Goal: Transaction & Acquisition: Purchase product/service

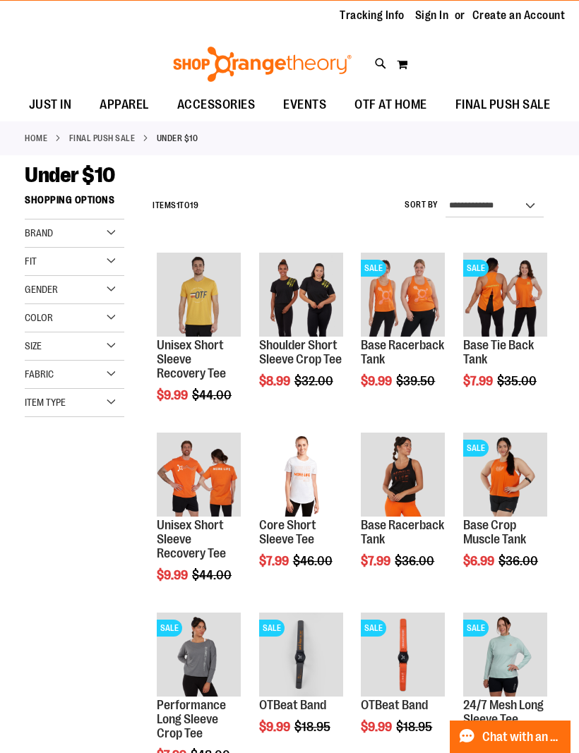
scroll to position [30, 0]
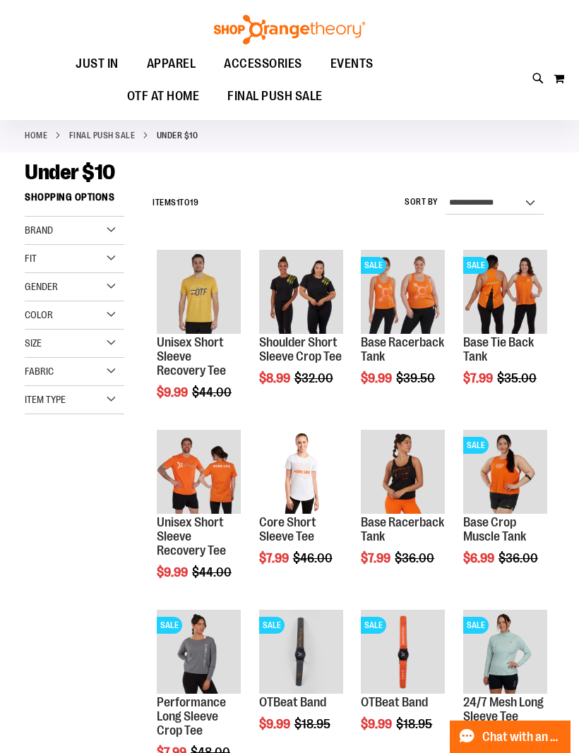
click at [405, 282] on img "product" at bounding box center [403, 292] width 84 height 84
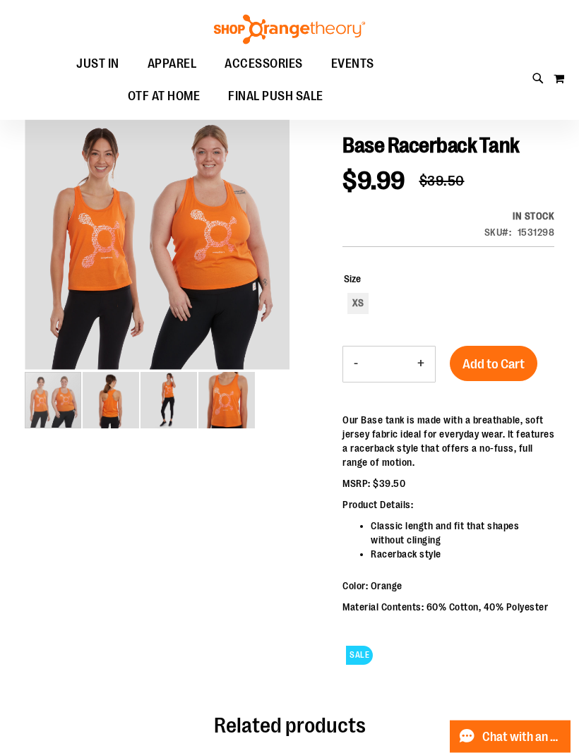
scroll to position [87, 0]
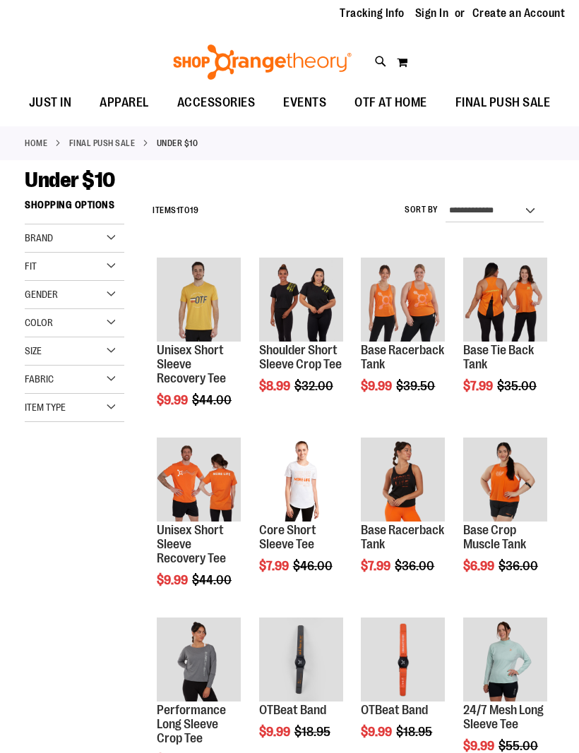
scroll to position [30, 0]
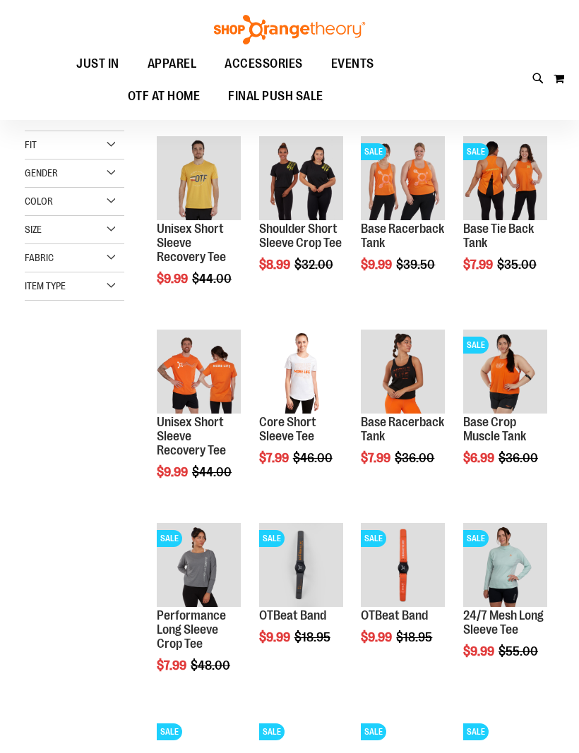
scroll to position [143, 0]
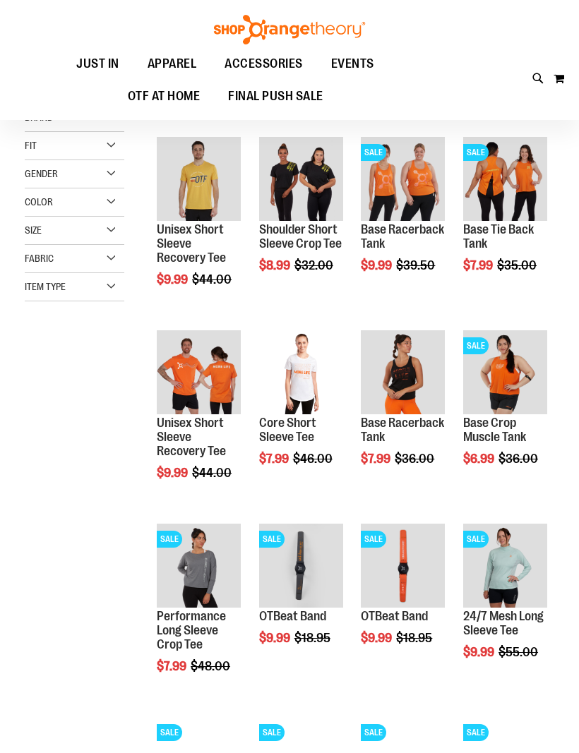
click at [115, 230] on div "Size" at bounding box center [75, 231] width 100 height 28
click at [61, 294] on div "XL" at bounding box center [62, 291] width 21 height 21
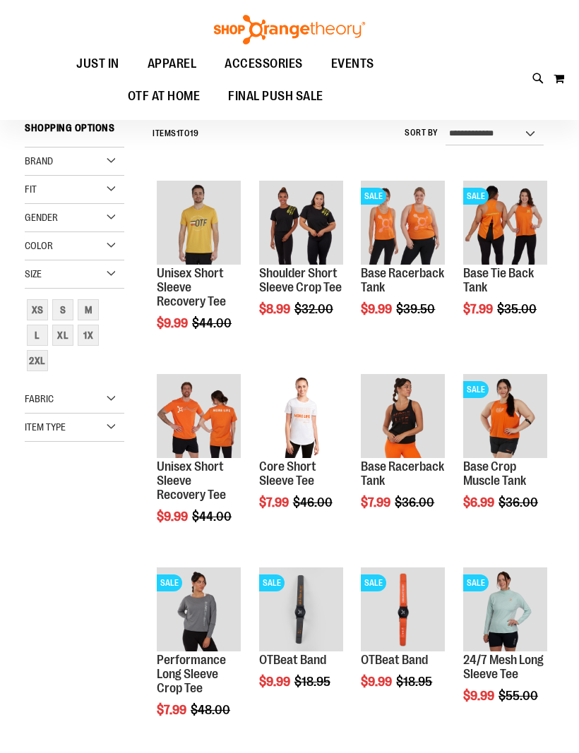
scroll to position [95, 0]
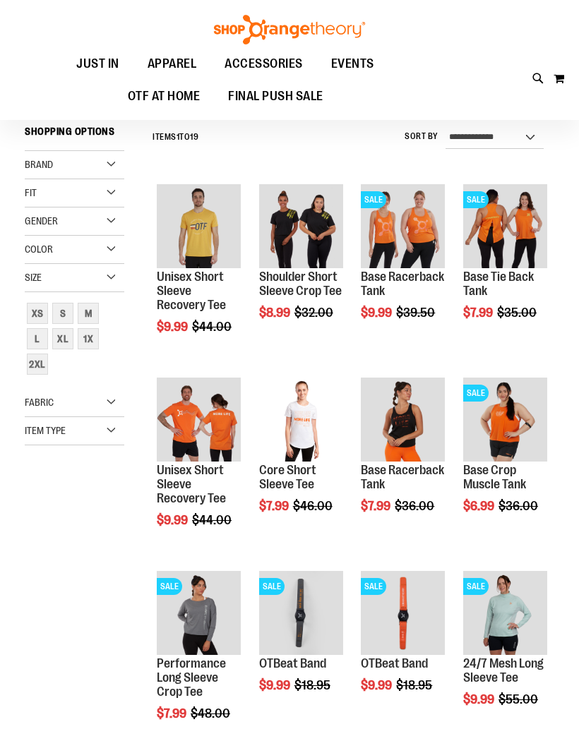
click at [59, 342] on div "XL" at bounding box center [62, 338] width 21 height 21
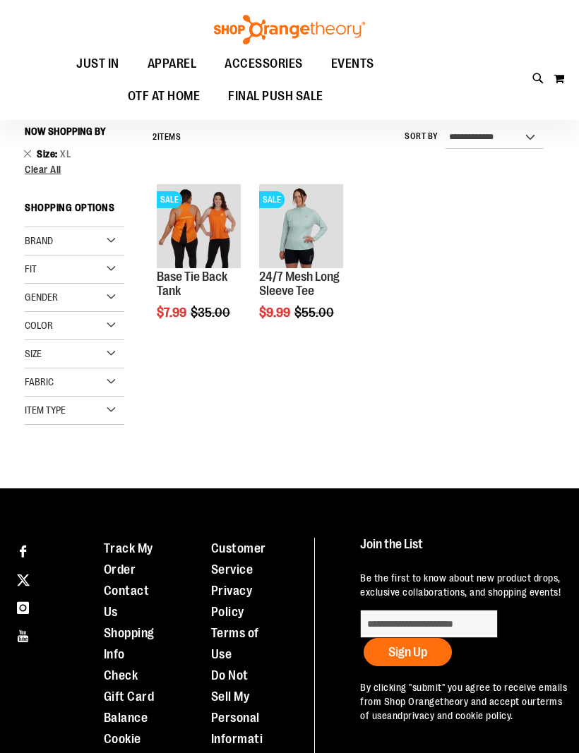
click at [112, 356] on div "Size" at bounding box center [75, 354] width 100 height 28
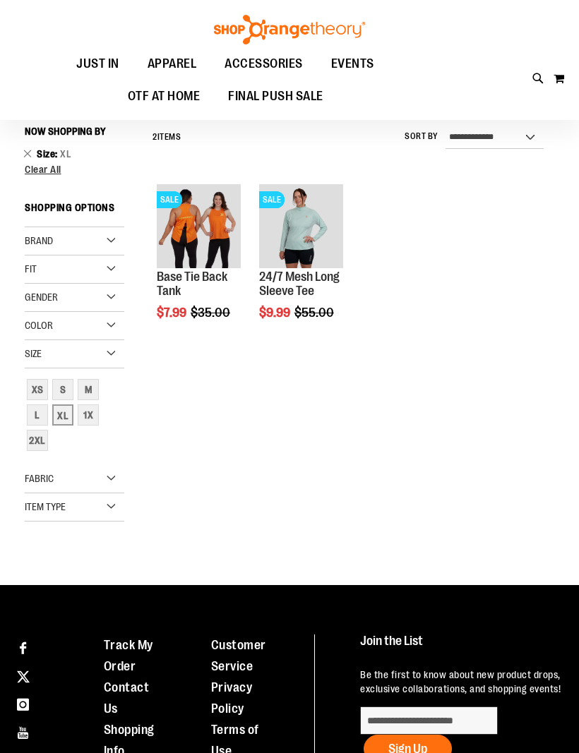
click at [84, 416] on div "1X" at bounding box center [88, 415] width 21 height 21
click at [30, 442] on div "2XL" at bounding box center [37, 440] width 21 height 21
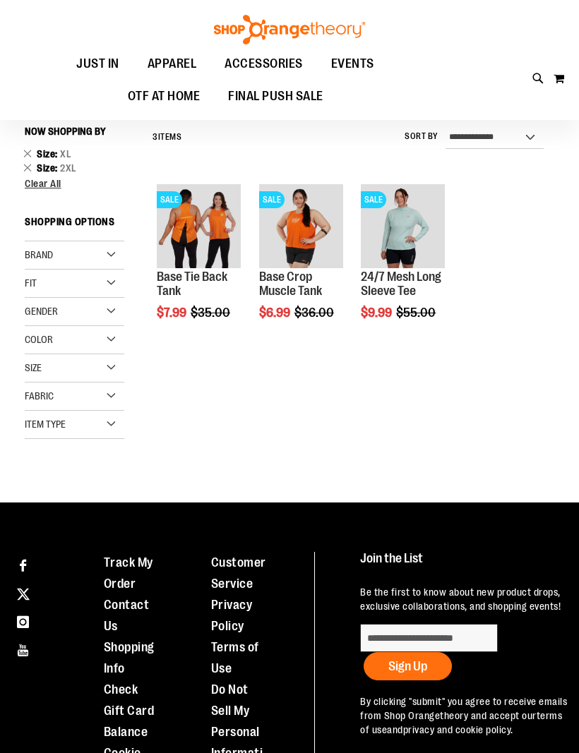
click at [104, 368] on div "Size" at bounding box center [75, 368] width 100 height 28
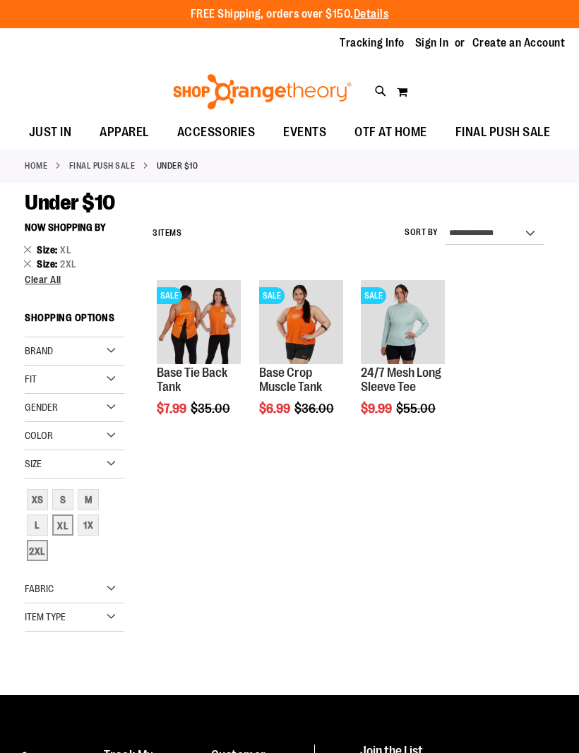
click at [105, 169] on link "FINAL PUSH SALE" at bounding box center [102, 166] width 66 height 13
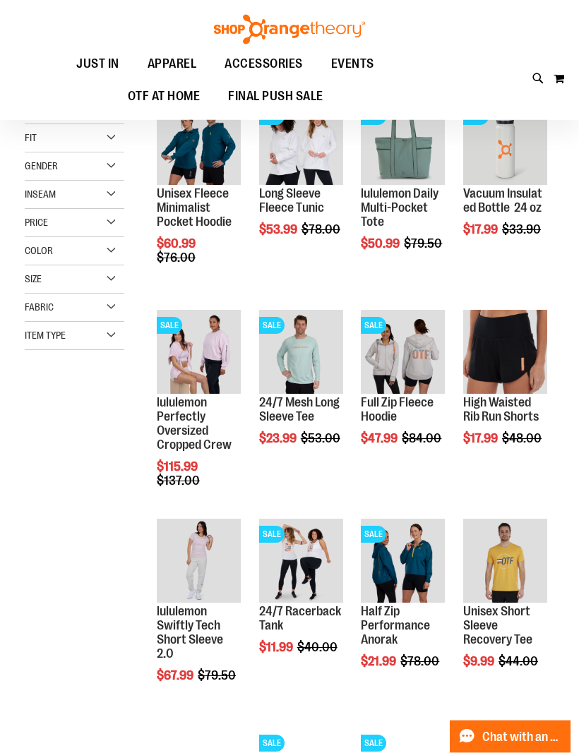
scroll to position [180, 0]
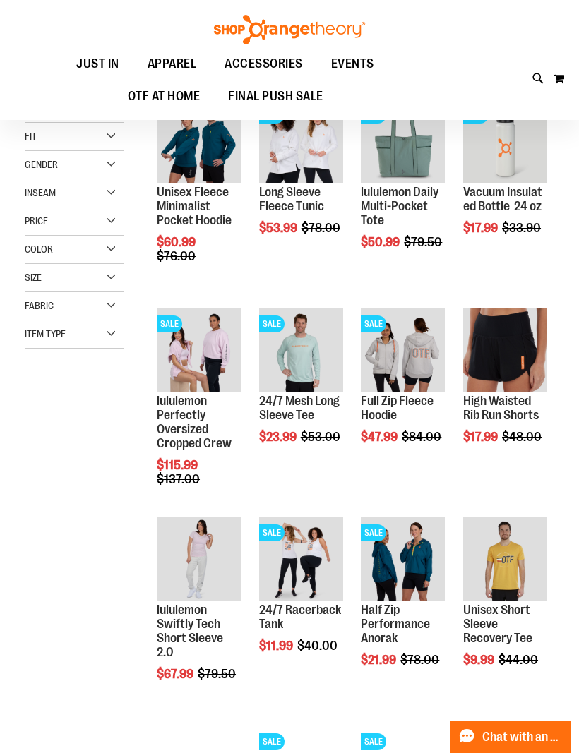
click at [115, 275] on div "Size" at bounding box center [75, 278] width 100 height 28
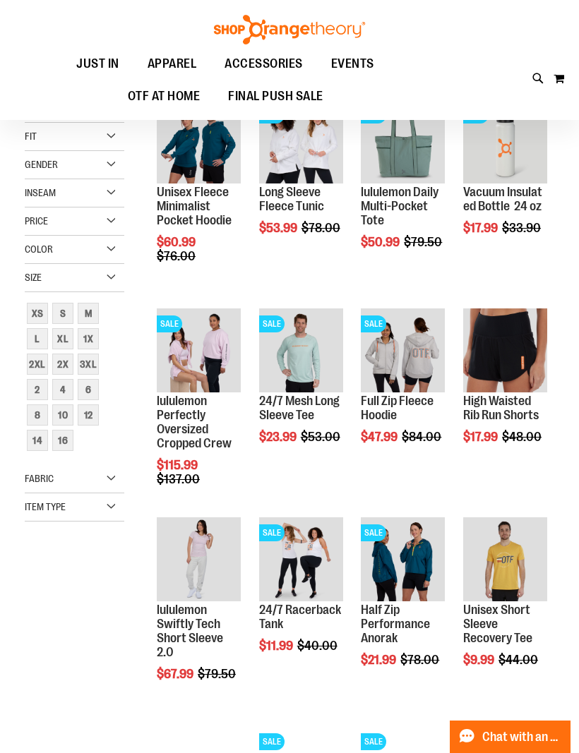
click at [57, 342] on div "XL" at bounding box center [62, 338] width 21 height 21
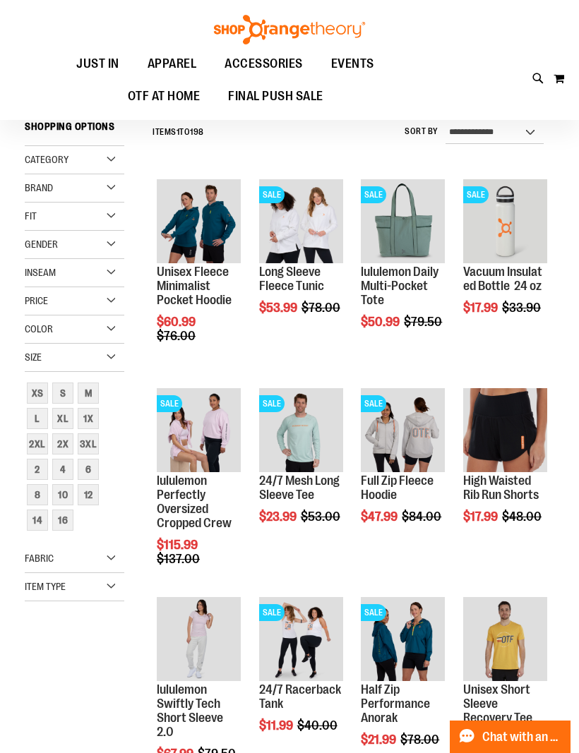
scroll to position [95, 0]
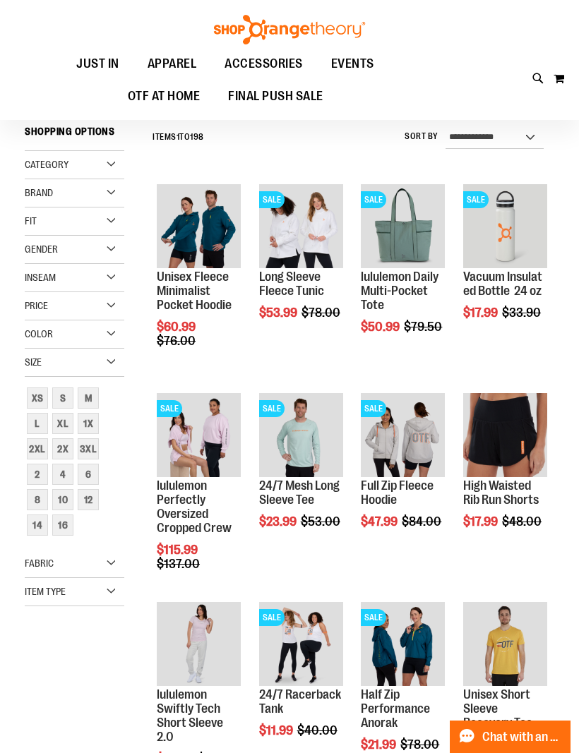
click at [85, 424] on div "1X" at bounding box center [88, 423] width 21 height 21
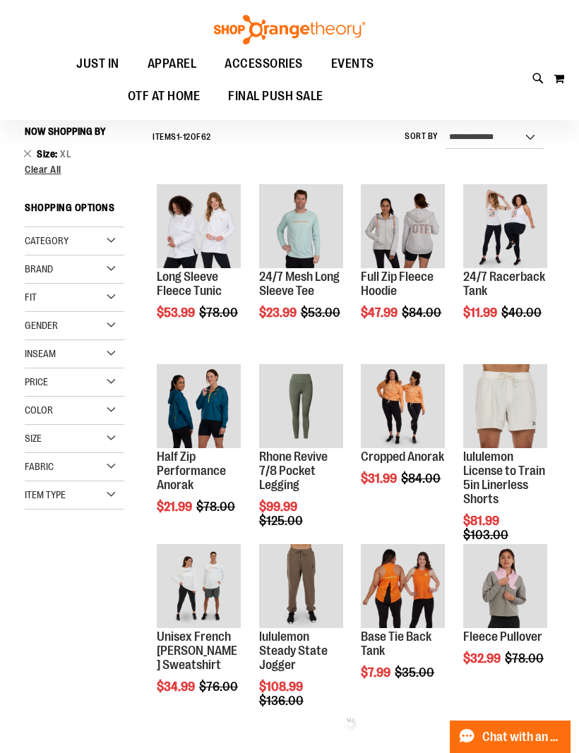
click at [85, 424] on div "Color" at bounding box center [75, 411] width 100 height 28
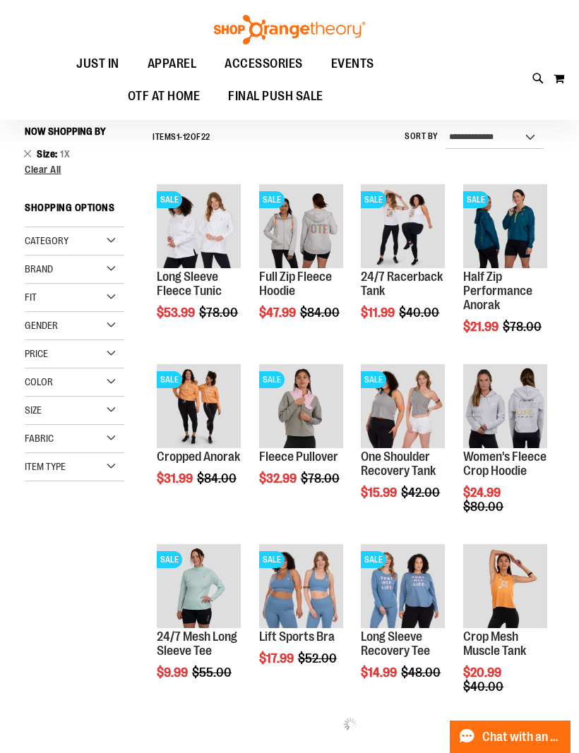
click at [107, 330] on div "Gender" at bounding box center [75, 326] width 100 height 28
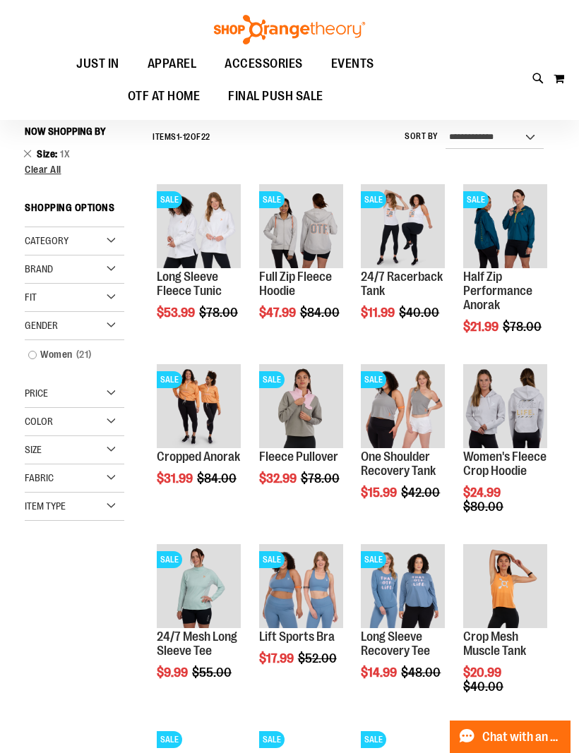
click at [111, 456] on div "Size" at bounding box center [75, 450] width 100 height 28
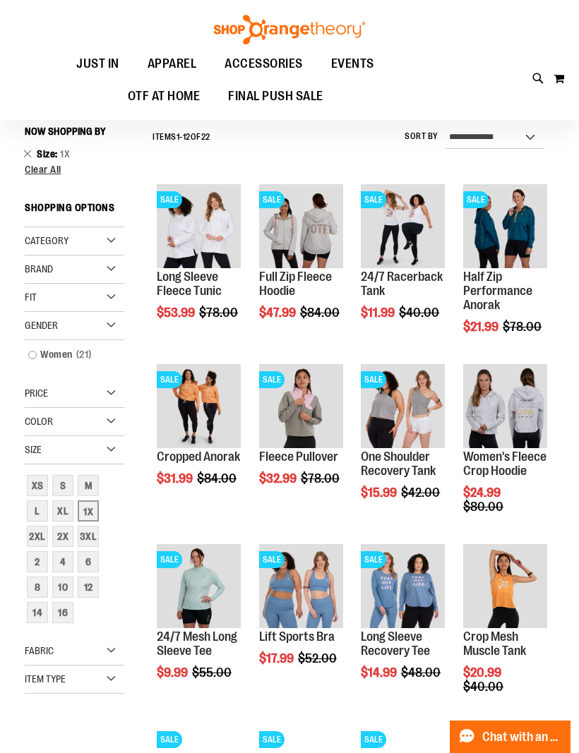
click at [58, 512] on div "XL" at bounding box center [62, 511] width 21 height 21
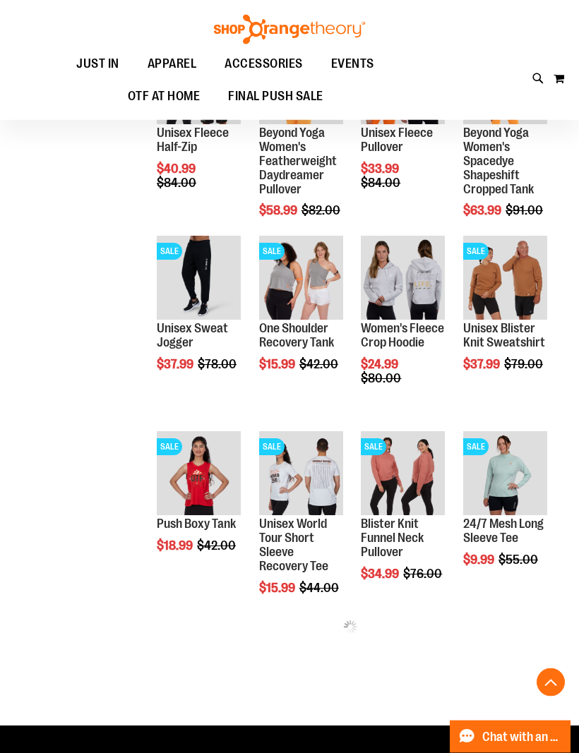
scroll to position [824, 0]
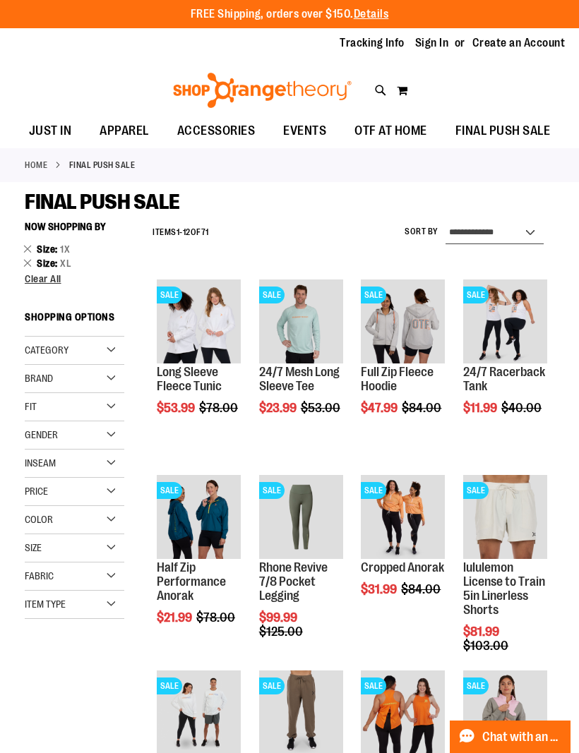
click at [529, 230] on select "**********" at bounding box center [495, 233] width 98 height 23
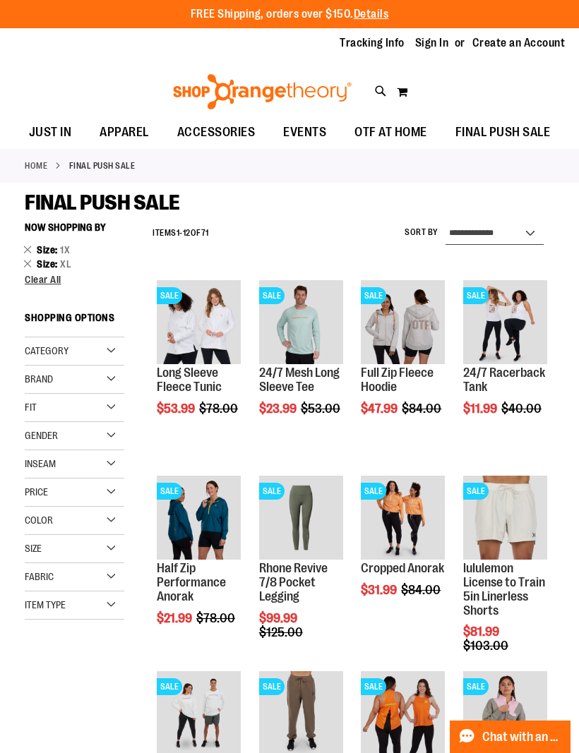
select select "*********"
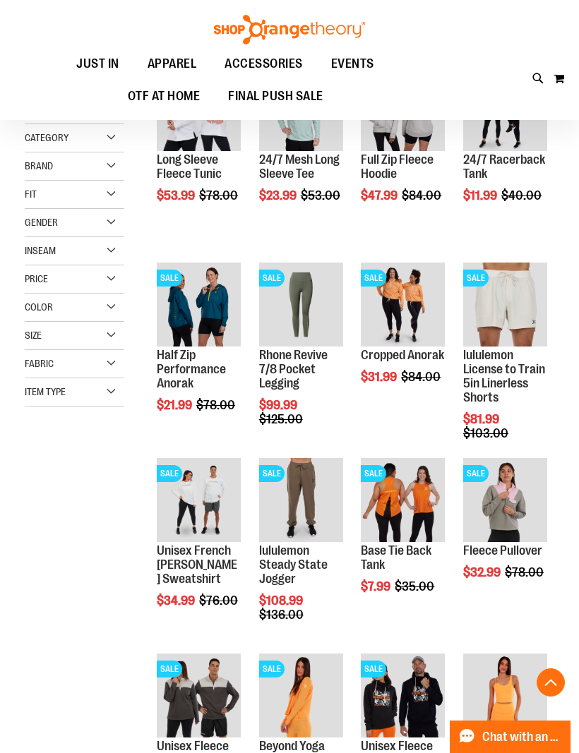
scroll to position [215, 0]
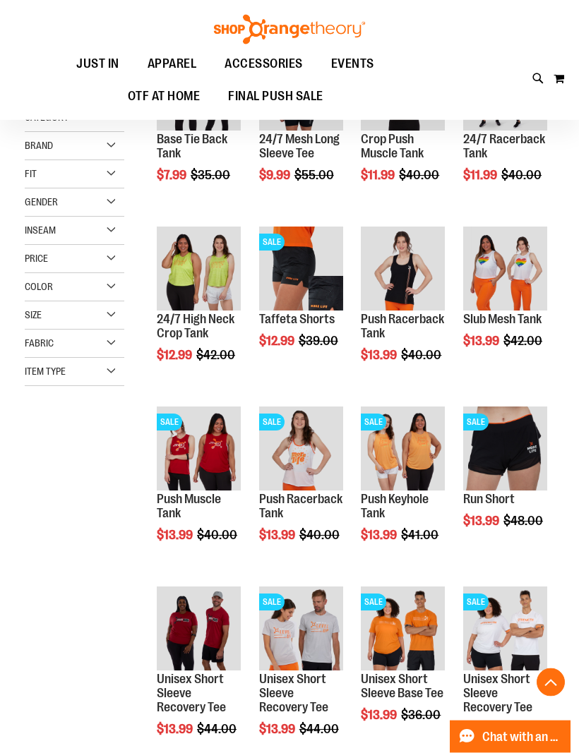
scroll to position [233, 0]
click at [197, 621] on span "Quickview" at bounding box center [190, 639] width 67 height 37
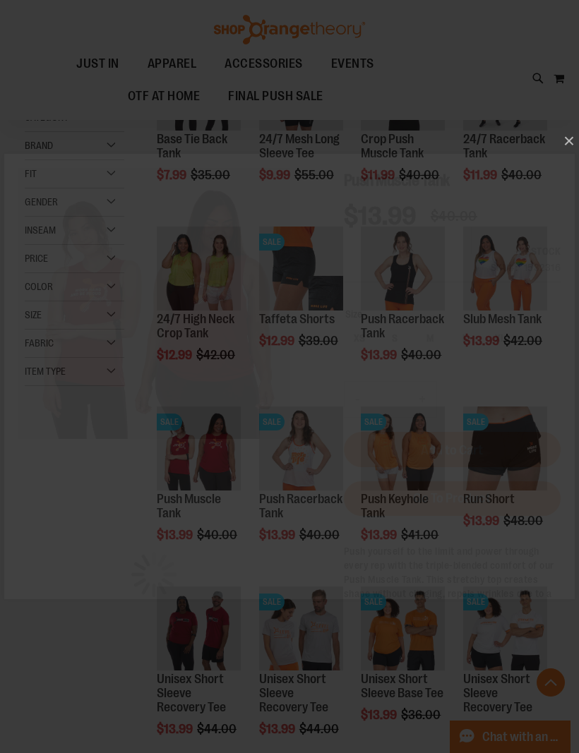
scroll to position [0, 0]
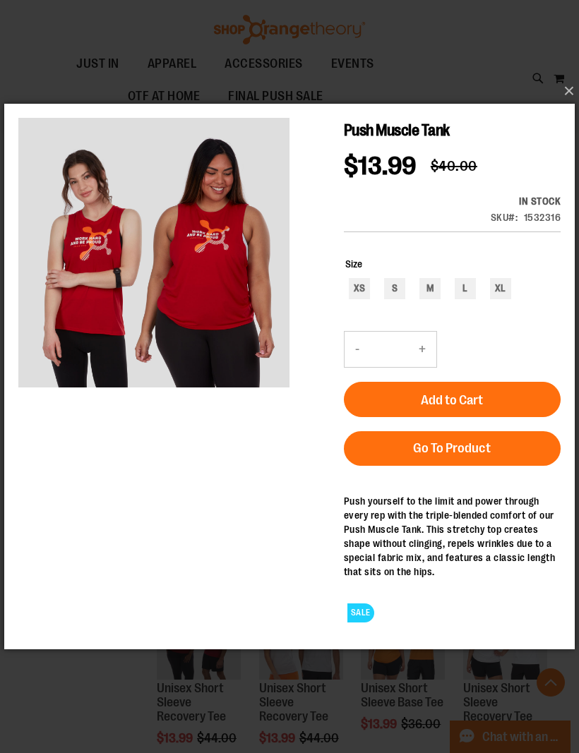
scroll to position [225, 0]
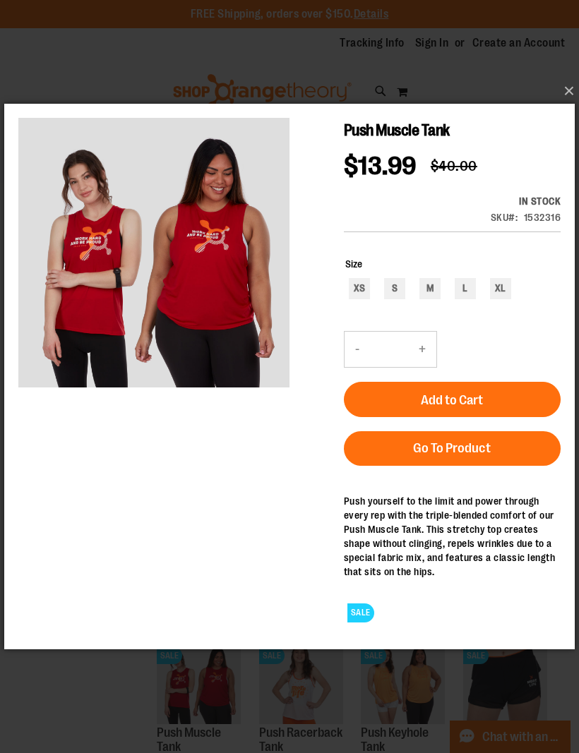
click at [559, 83] on button "×" at bounding box center [293, 91] width 571 height 31
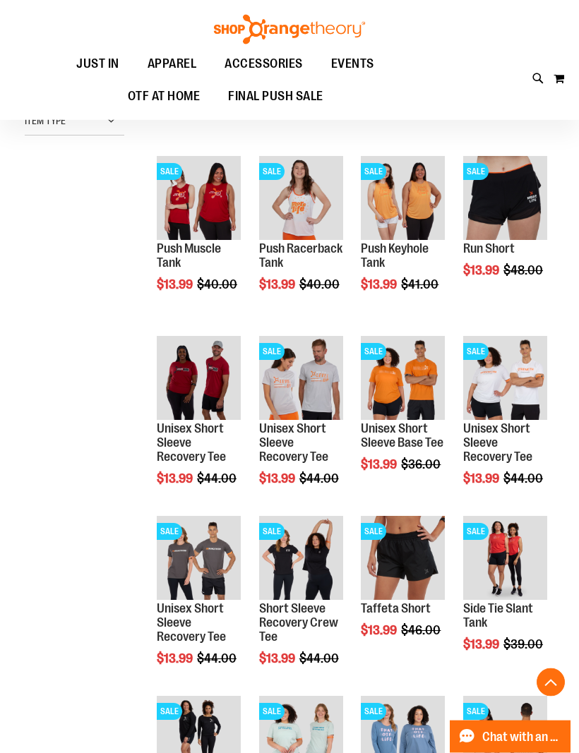
scroll to position [484, 0]
click at [394, 371] on span "Quickview" at bounding box center [394, 389] width 67 height 37
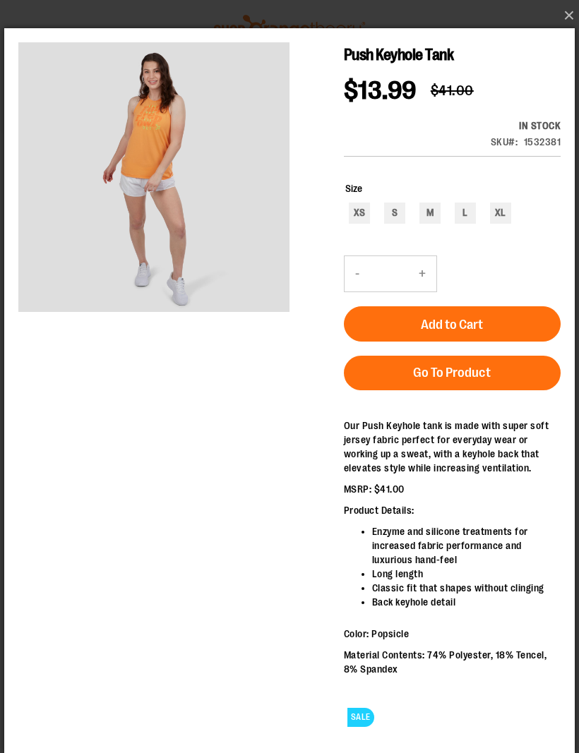
scroll to position [385, 0]
click at [571, 4] on button "×" at bounding box center [293, 15] width 571 height 31
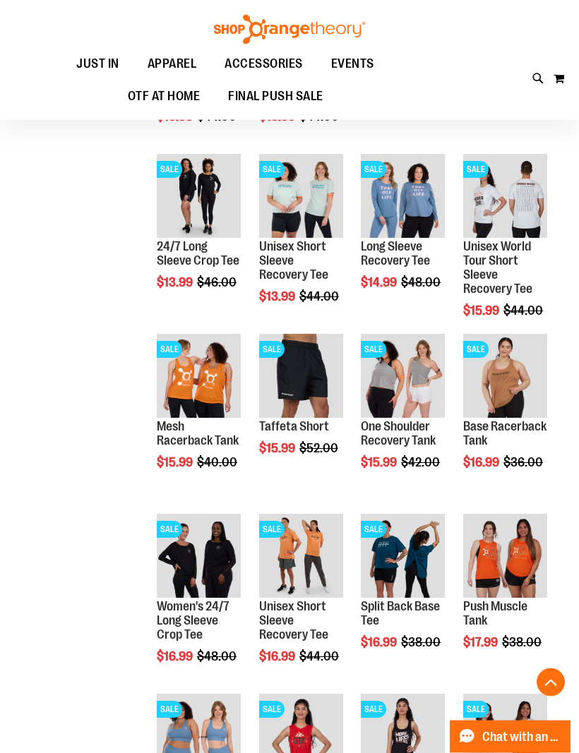
scroll to position [1026, 0]
click at [198, 549] on span "Quickview" at bounding box center [190, 567] width 67 height 37
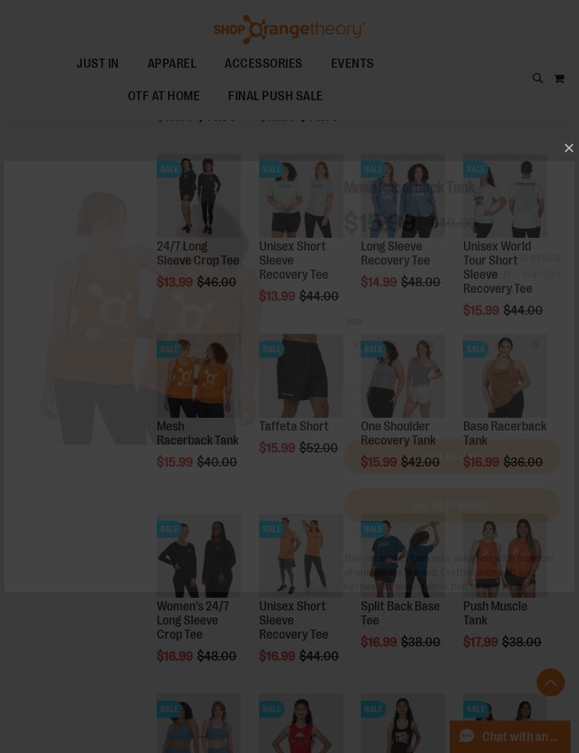
scroll to position [0, 0]
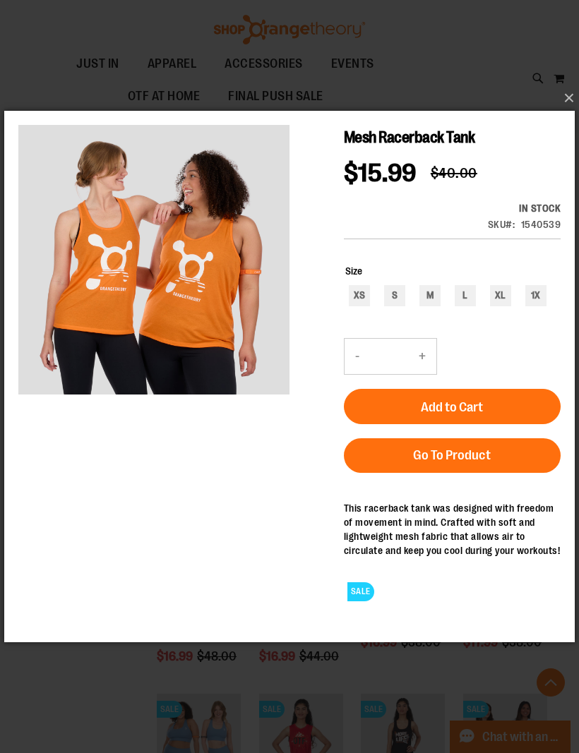
click at [571, 114] on button "×" at bounding box center [293, 98] width 571 height 31
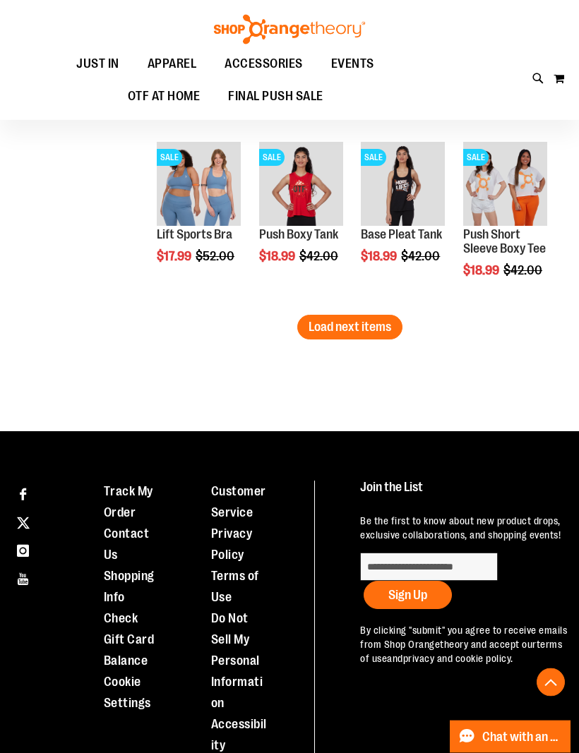
scroll to position [1578, 0]
click at [306, 342] on span "Quickview" at bounding box center [292, 360] width 67 height 37
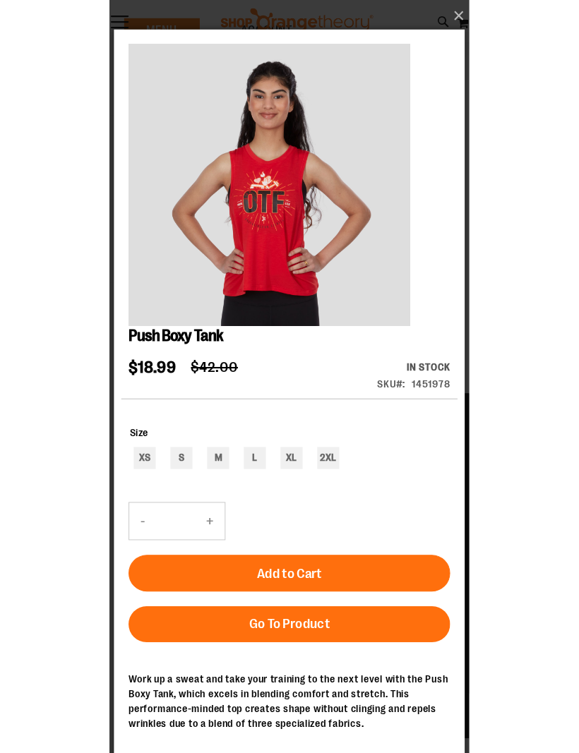
scroll to position [1480, 0]
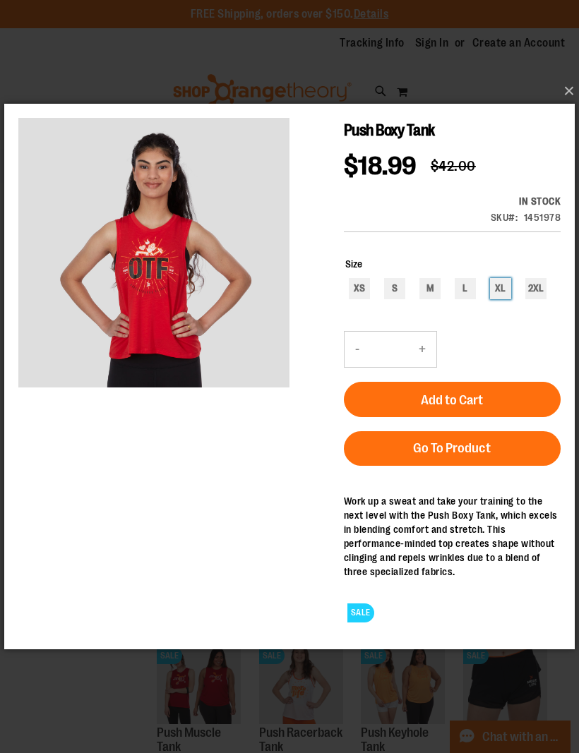
click at [496, 291] on div "XL" at bounding box center [500, 288] width 21 height 21
type input "***"
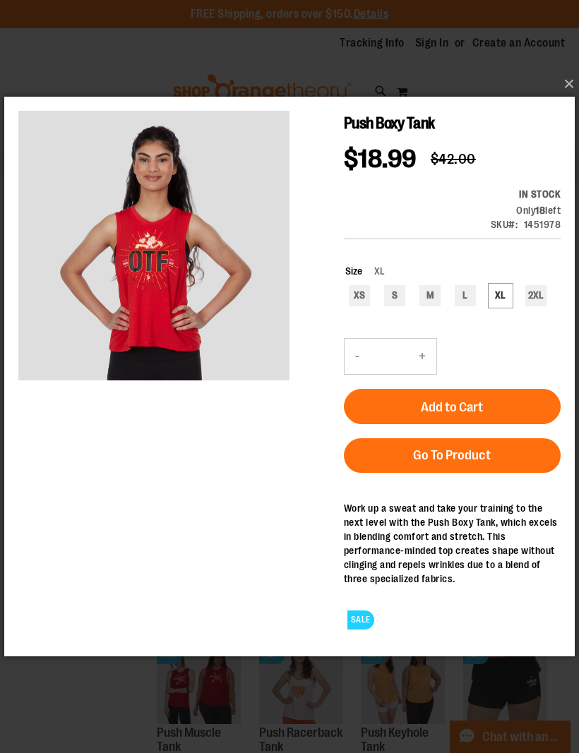
click at [503, 402] on button "Add to Cart" at bounding box center [452, 406] width 217 height 35
click at [562, 100] on button "×" at bounding box center [293, 83] width 571 height 31
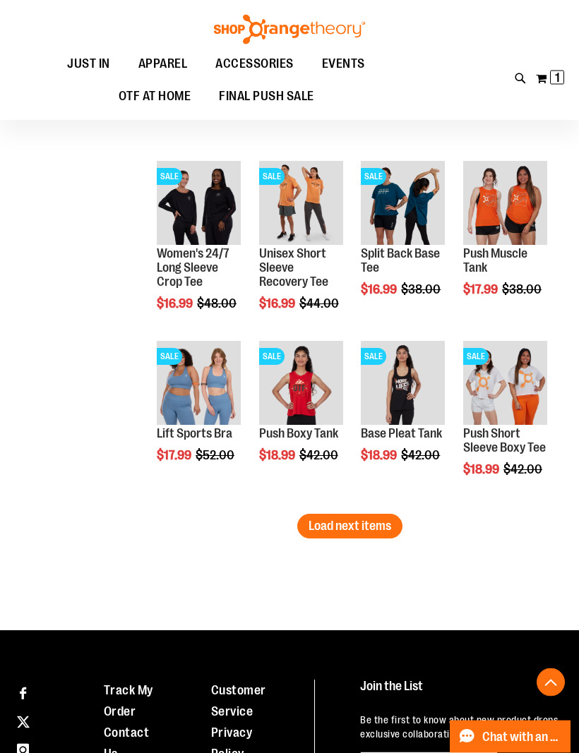
scroll to position [1351, 0]
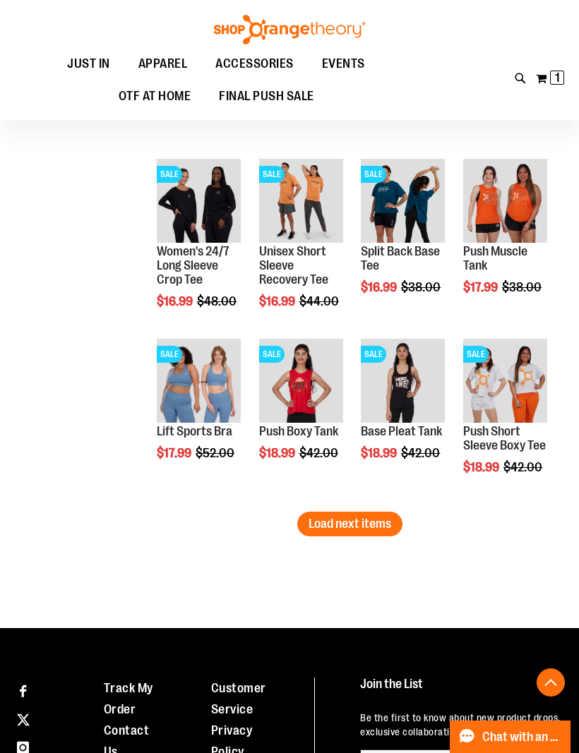
click at [357, 527] on span "Load next items" at bounding box center [350, 524] width 83 height 14
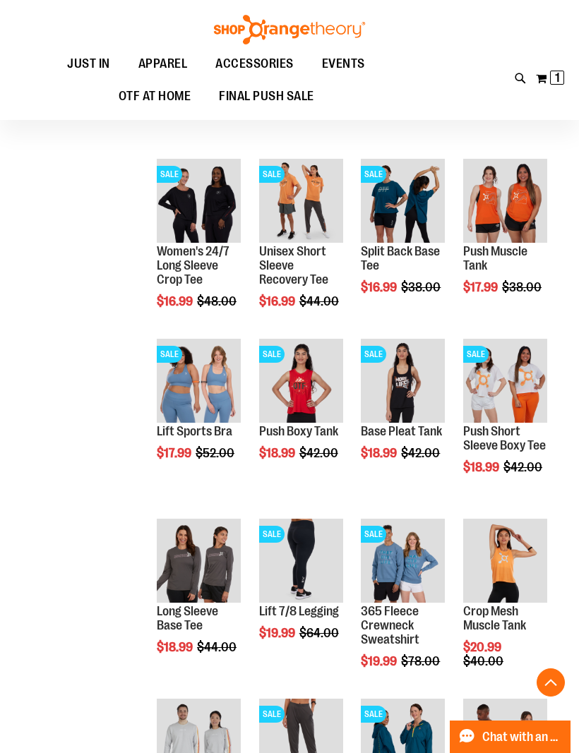
click at [419, 539] on span "Quickview" at bounding box center [394, 557] width 67 height 37
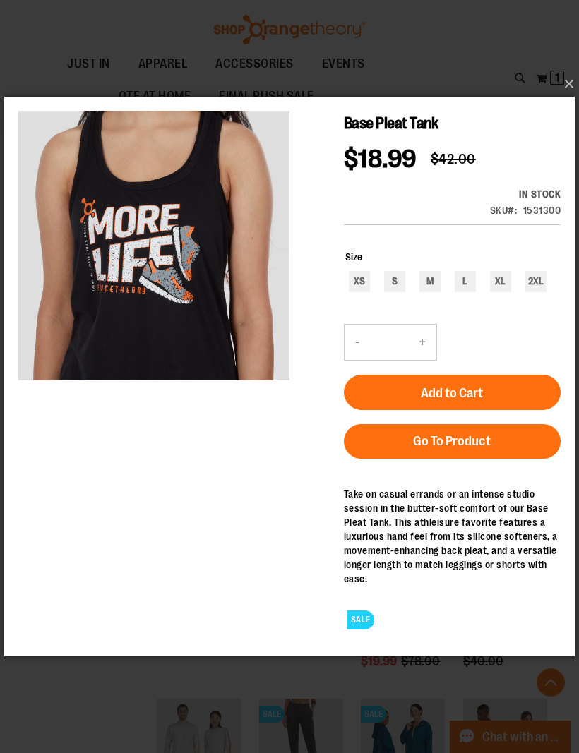
click at [246, 323] on img "carousel" at bounding box center [153, 244] width 271 height 271
click at [495, 287] on div "XL" at bounding box center [500, 281] width 21 height 21
type input "***"
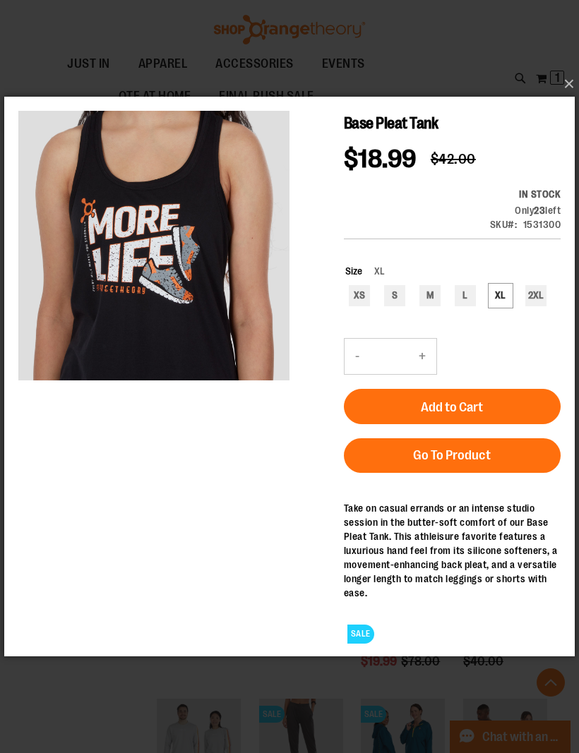
click at [496, 397] on button "Add to Cart" at bounding box center [452, 406] width 217 height 35
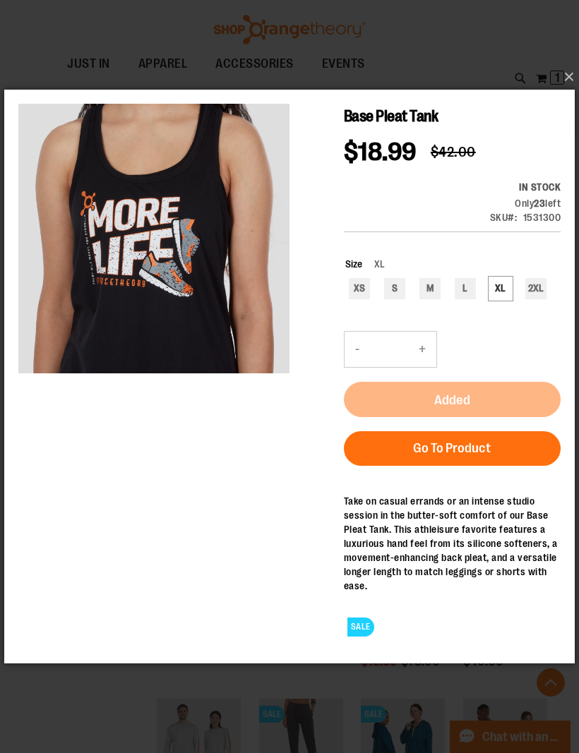
click at [563, 92] on button "×" at bounding box center [293, 76] width 571 height 31
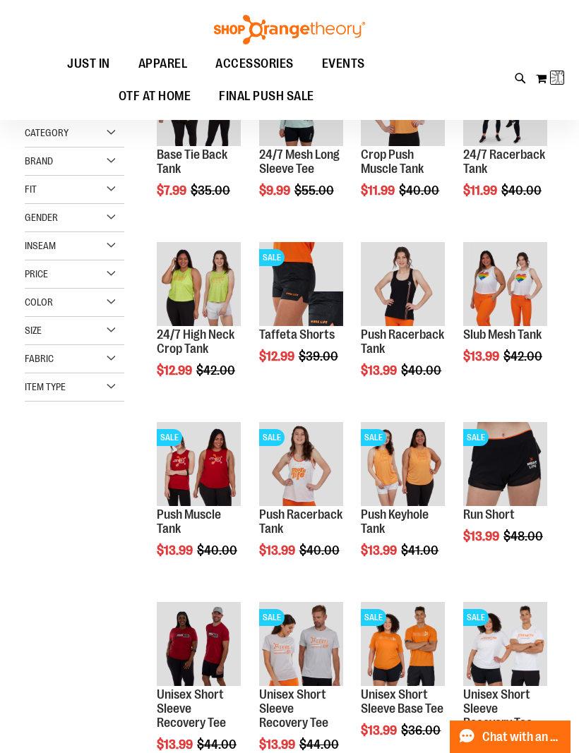
scroll to position [42, 0]
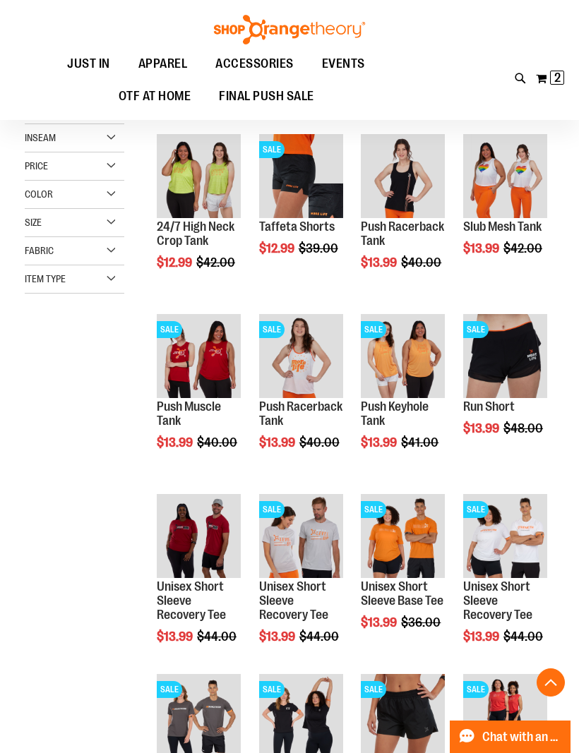
scroll to position [193, 0]
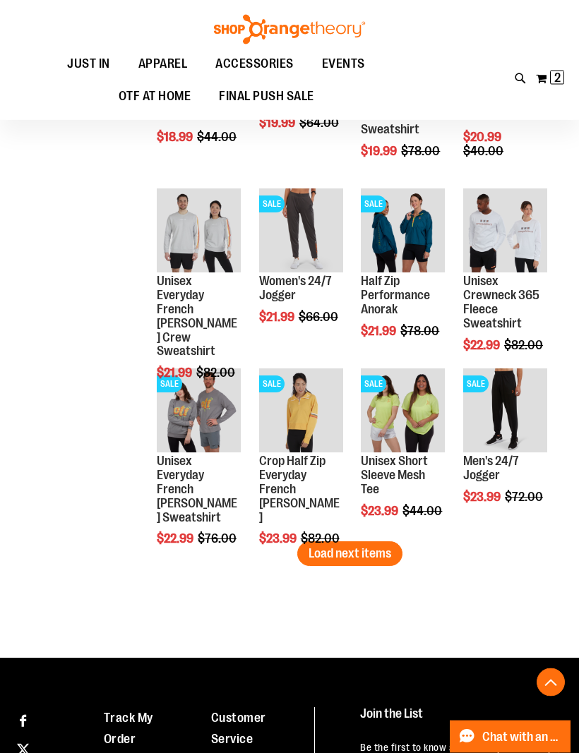
scroll to position [1863, 0]
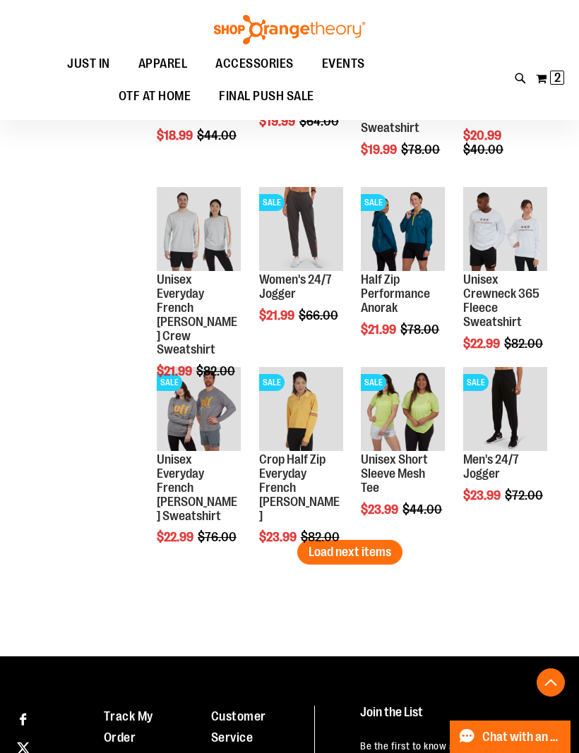
click at [335, 559] on div "Crop Half Zip Everyday French Terry Pullover $23.99 Regular Price $82.00 Quickv…" at bounding box center [301, 470] width 84 height 206
click at [330, 557] on div "Crop Half Zip Everyday French Terry Pullover $23.99 Regular Price $82.00 Quickv…" at bounding box center [301, 470] width 84 height 206
click at [368, 559] on span "Load next items" at bounding box center [350, 552] width 83 height 14
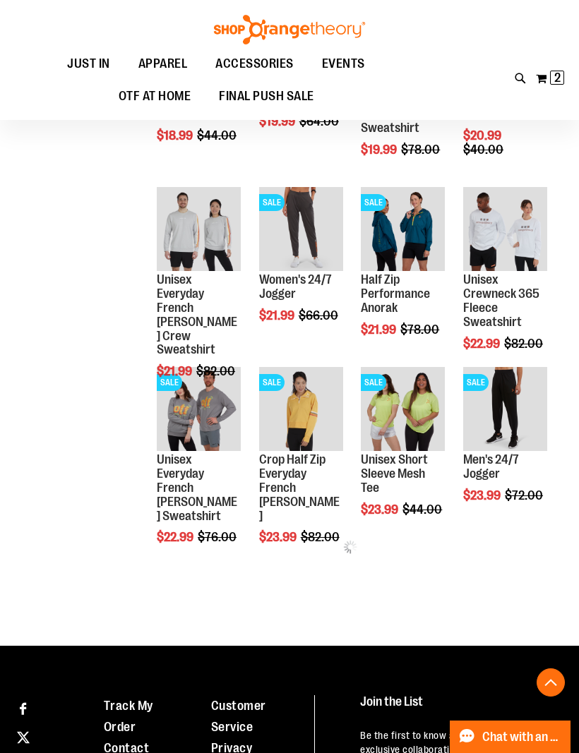
click at [527, 590] on div "Page You're currently reading page 1 Page 2 Page 3 Page 4 Page 5" at bounding box center [349, 582] width 409 height 14
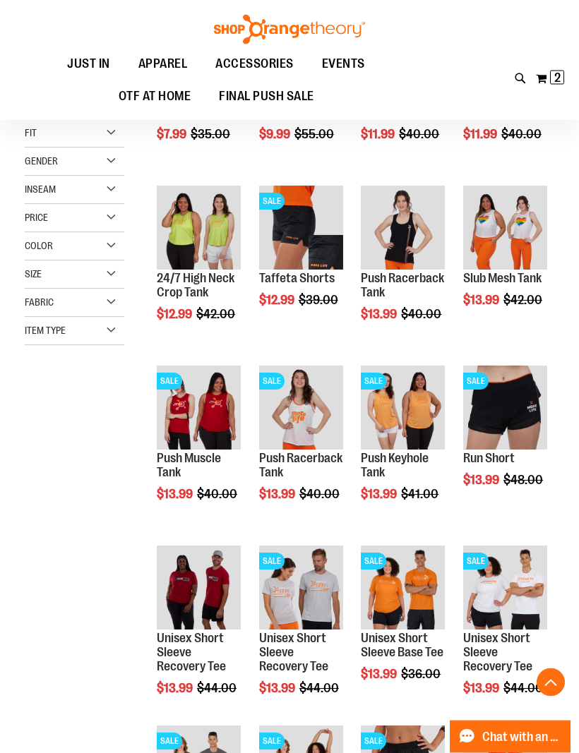
scroll to position [40, 0]
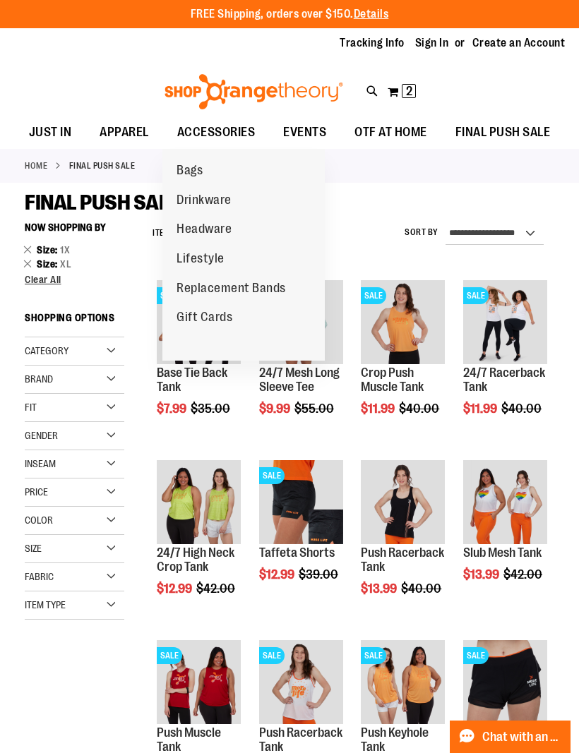
click at [270, 88] on img at bounding box center [253, 91] width 183 height 35
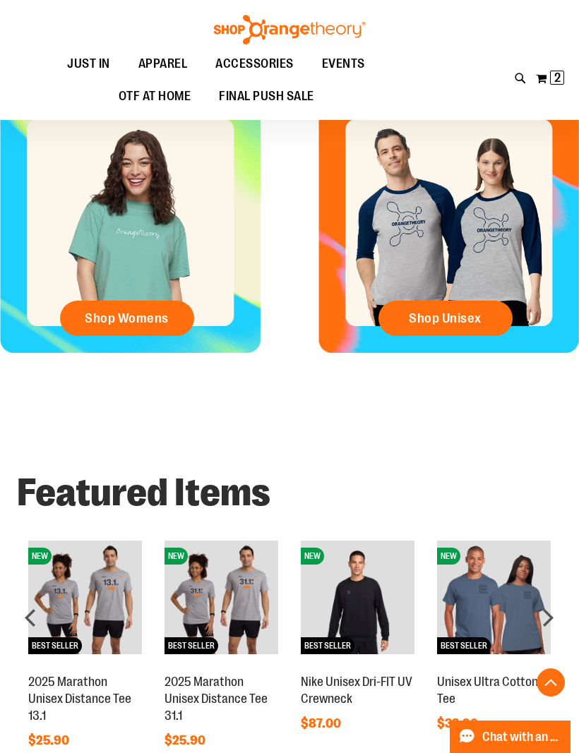
scroll to position [387, 0]
click at [136, 317] on span "Shop Womens" at bounding box center [127, 319] width 84 height 16
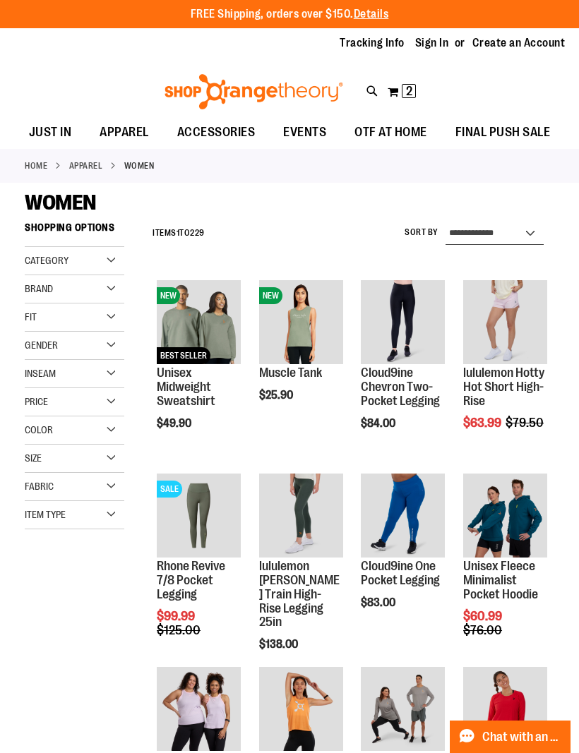
click at [534, 225] on select "**********" at bounding box center [495, 233] width 98 height 23
select select "*********"
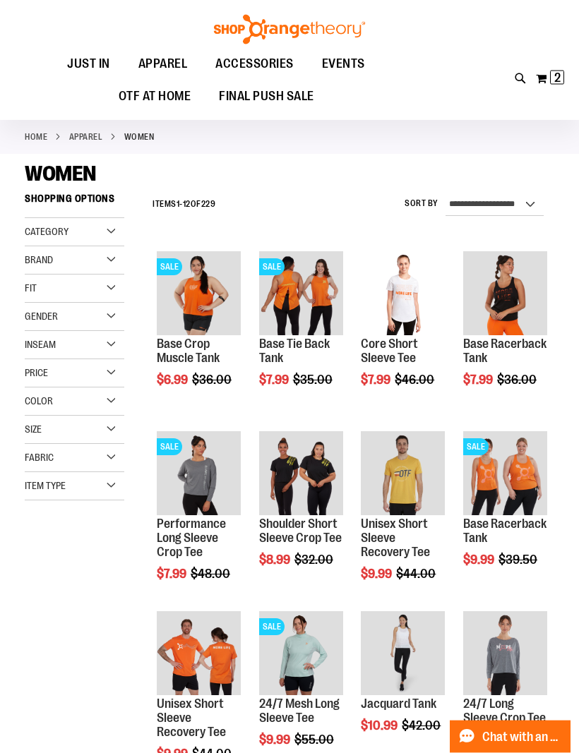
scroll to position [18, 0]
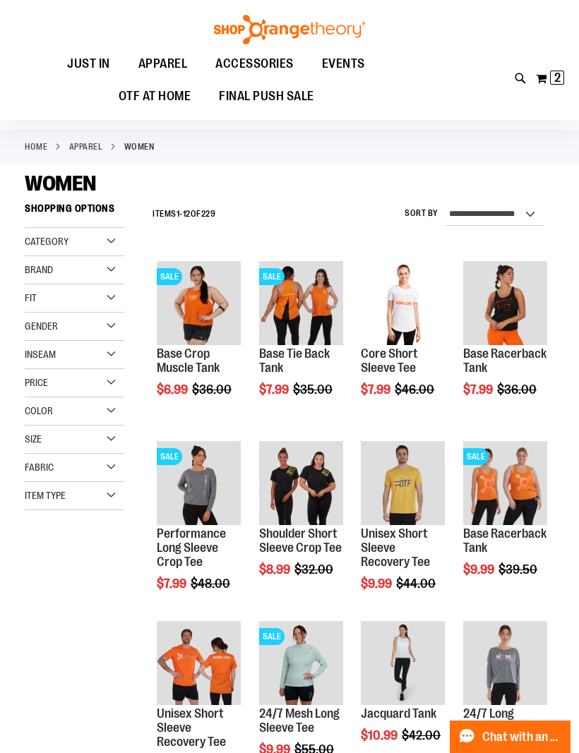
click at [122, 292] on div "Fit" at bounding box center [75, 299] width 100 height 28
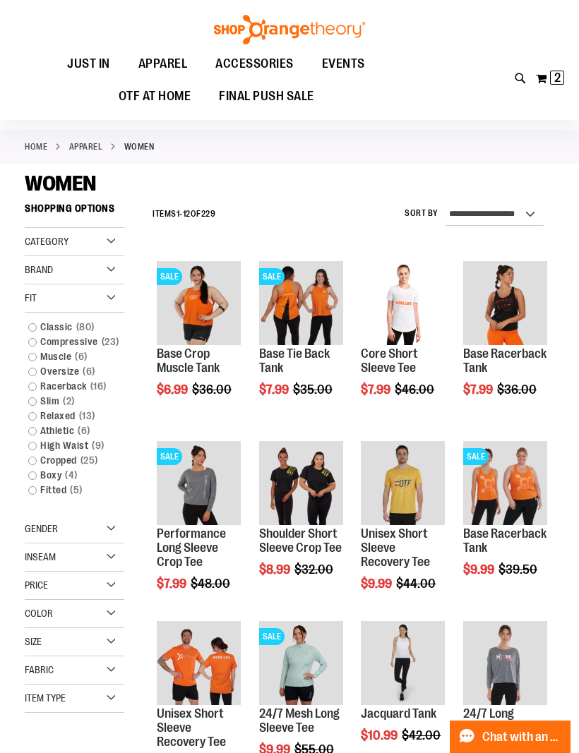
click at [123, 638] on div "Size" at bounding box center [75, 642] width 100 height 28
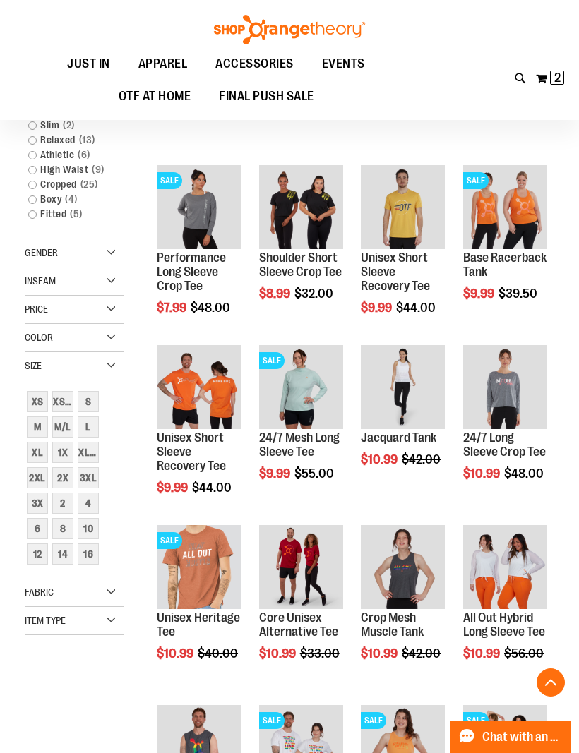
click at [94, 424] on div "L" at bounding box center [88, 427] width 21 height 21
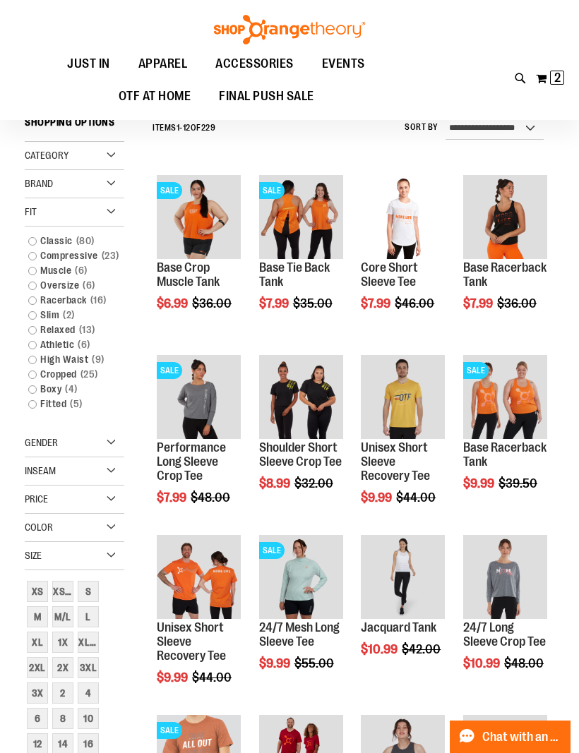
scroll to position [95, 0]
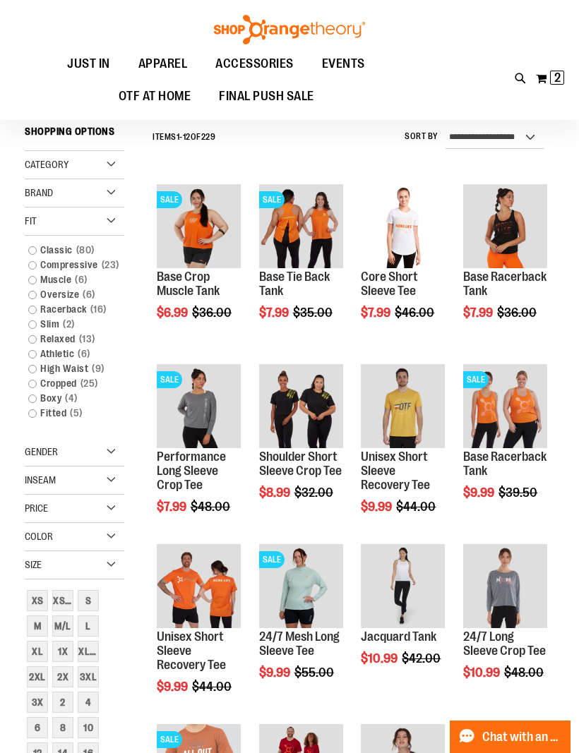
click at [33, 650] on div "XL" at bounding box center [37, 651] width 21 height 21
click at [56, 651] on div "1X" at bounding box center [62, 651] width 21 height 21
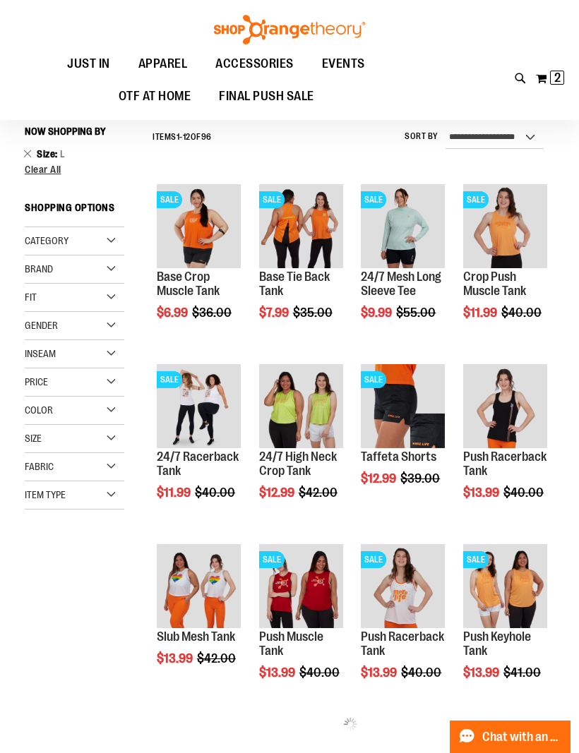
click at [119, 440] on div "Size" at bounding box center [75, 439] width 100 height 28
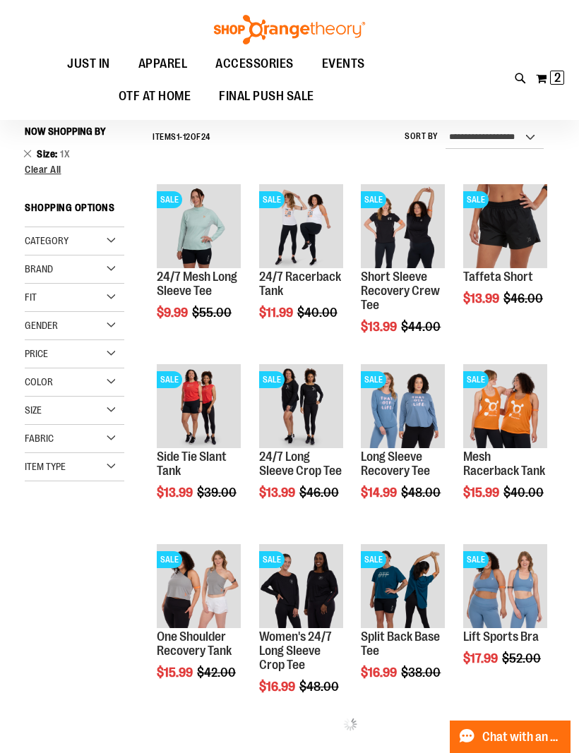
click at [110, 293] on div "Fit" at bounding box center [75, 298] width 100 height 28
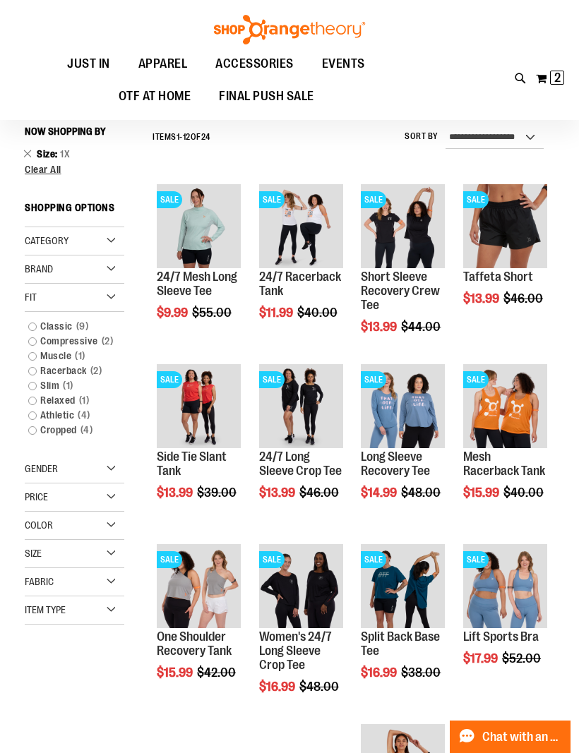
click at [109, 551] on div "Size" at bounding box center [75, 554] width 100 height 28
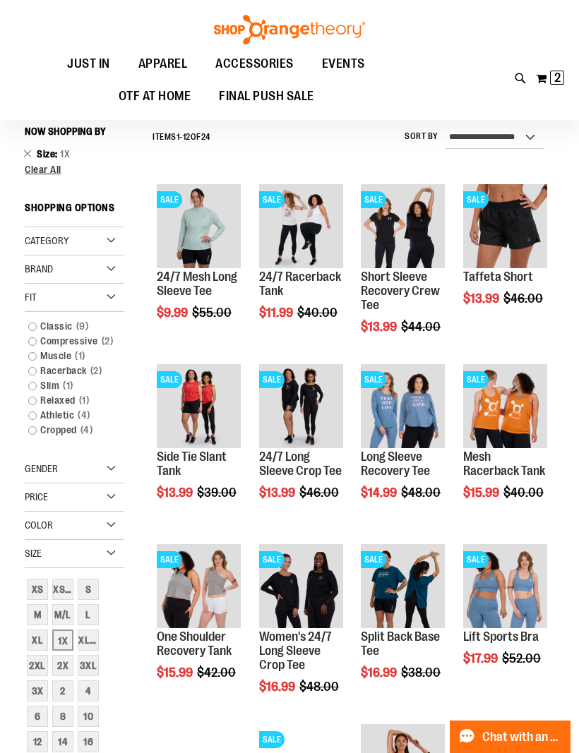
click at [26, 639] on link "XL" at bounding box center [37, 640] width 25 height 25
click at [30, 642] on div "XL" at bounding box center [37, 640] width 21 height 21
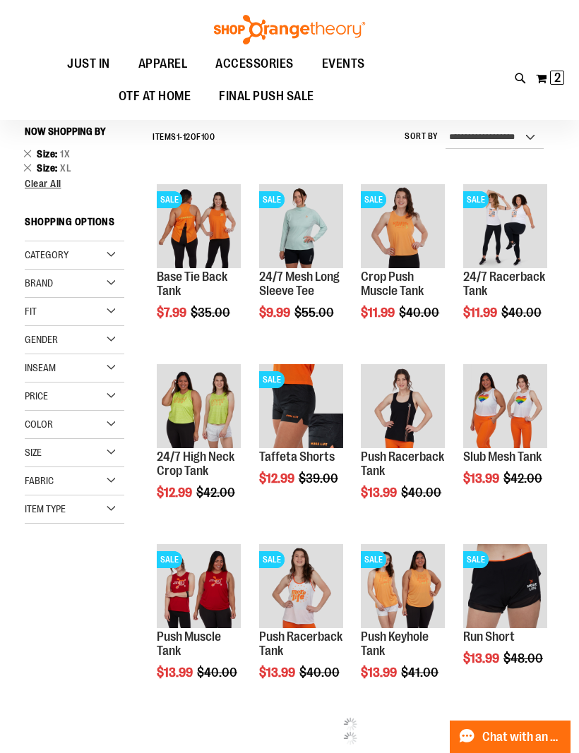
click at [107, 456] on div "Size" at bounding box center [75, 453] width 100 height 28
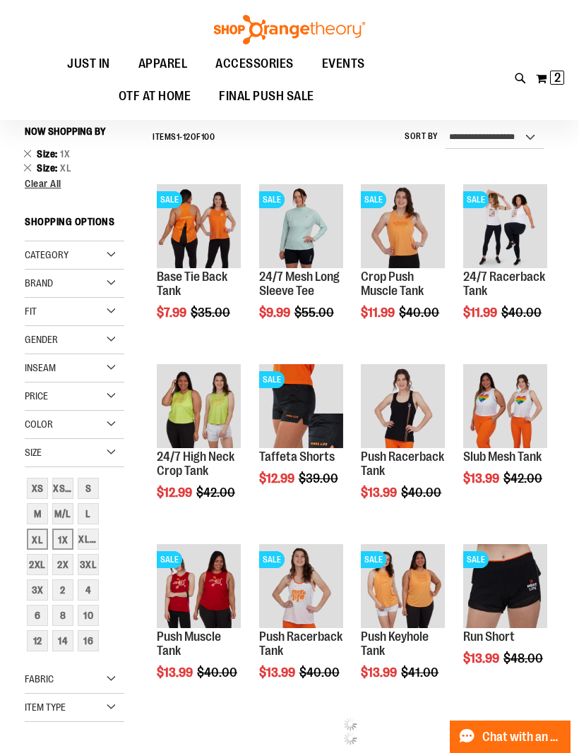
click at [88, 515] on div "L" at bounding box center [88, 513] width 21 height 21
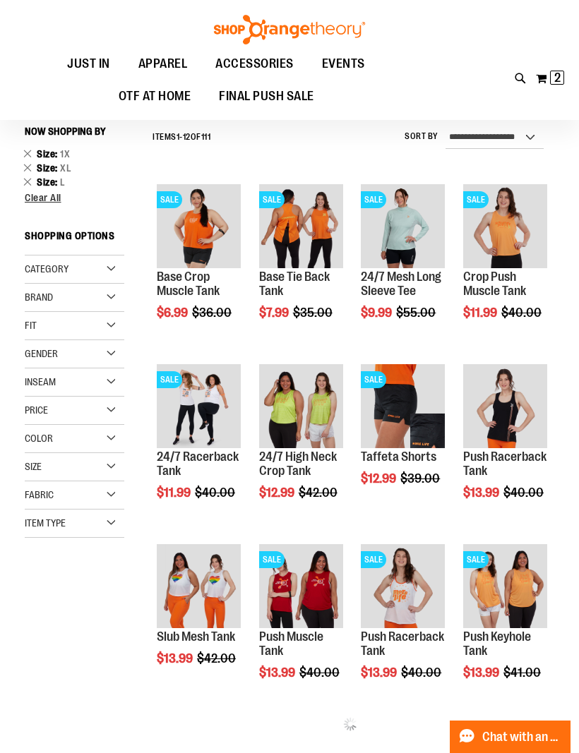
click at [115, 459] on div "Size" at bounding box center [75, 467] width 100 height 28
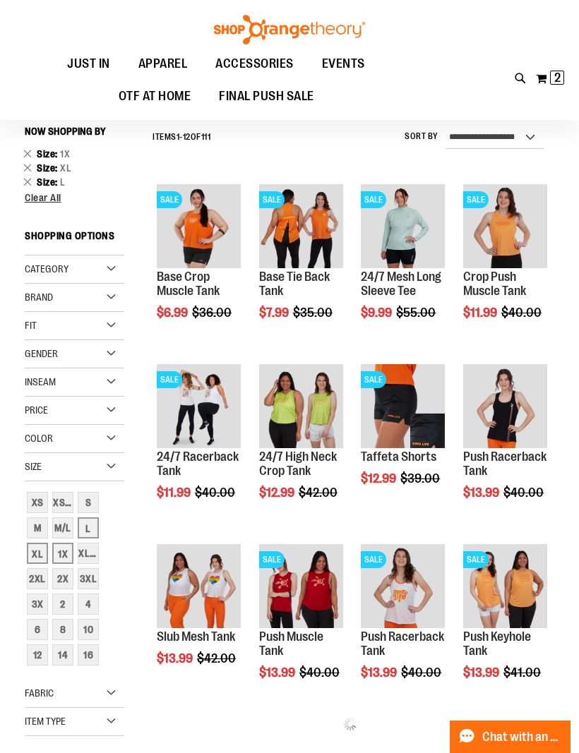
click at [31, 658] on div "12" at bounding box center [37, 655] width 21 height 21
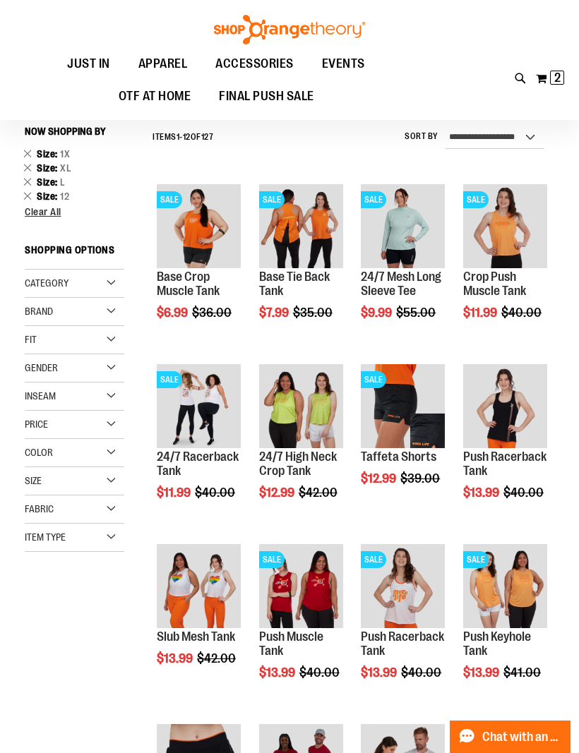
click at [107, 483] on div "Size" at bounding box center [75, 481] width 100 height 28
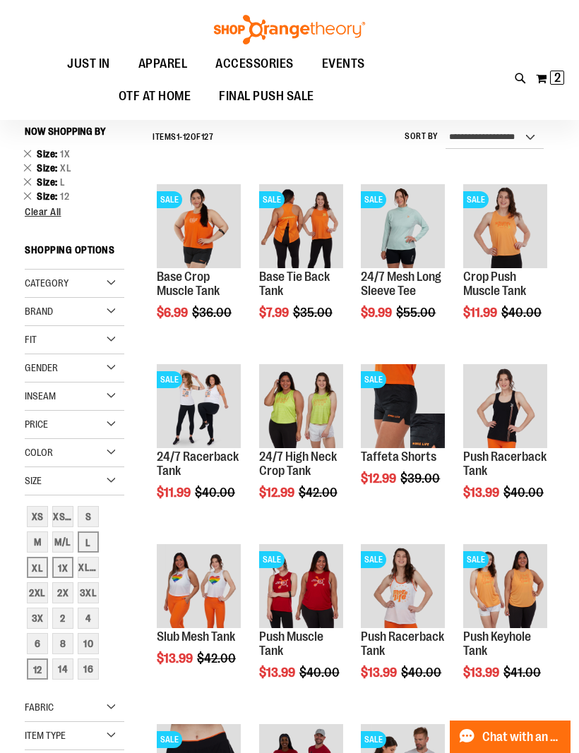
click at [54, 672] on div "14" at bounding box center [62, 669] width 21 height 21
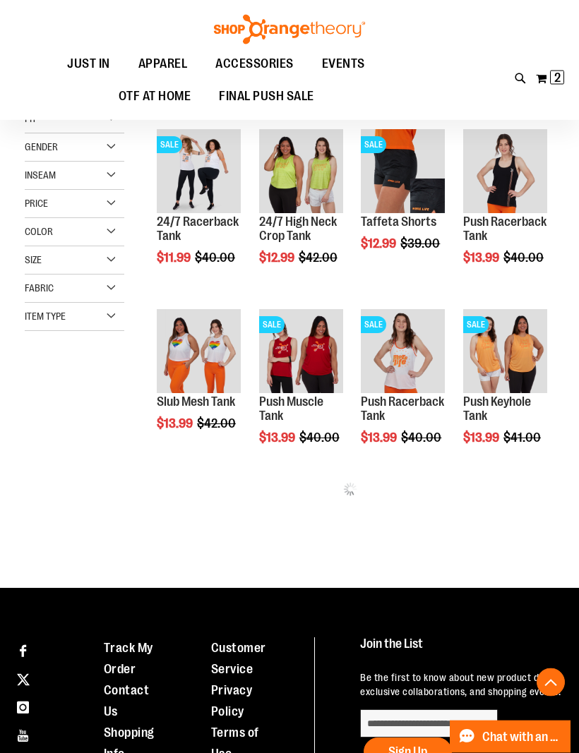
scroll to position [330, 0]
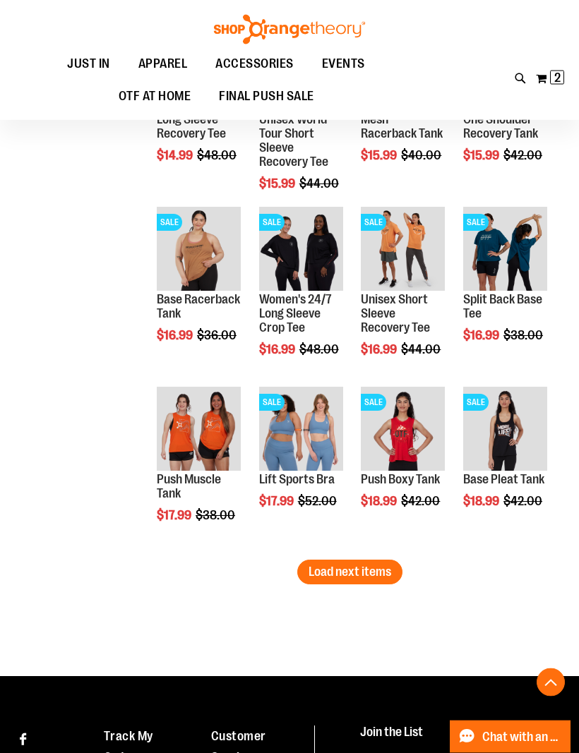
scroll to position [1334, 0]
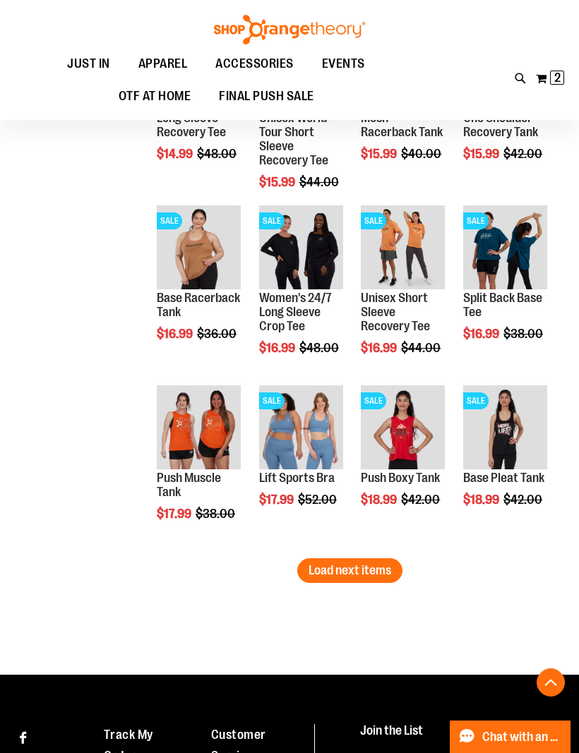
click at [359, 581] on button "Load next items" at bounding box center [349, 571] width 105 height 25
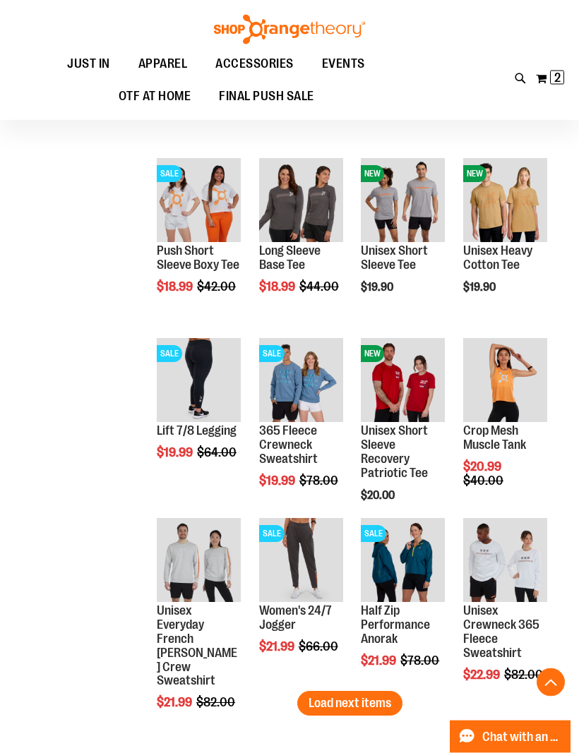
scroll to position [1742, 0]
click at [415, 747] on span "Quickview" at bounding box center [394, 765] width 67 height 37
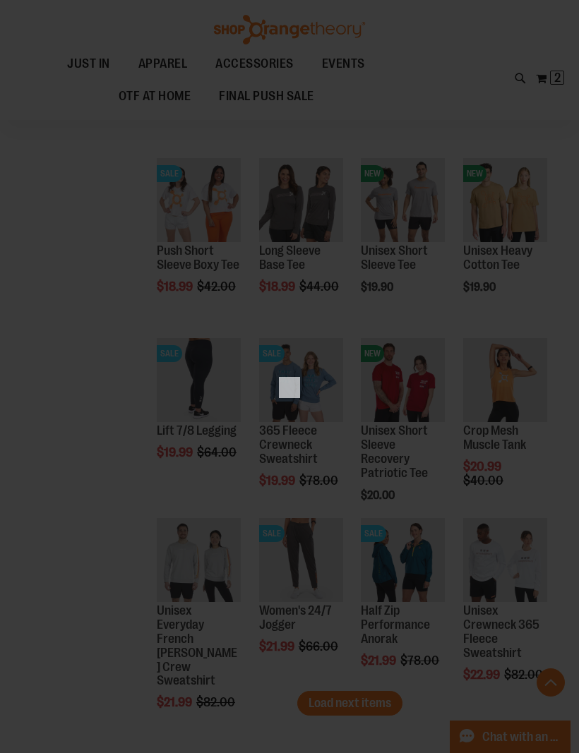
scroll to position [0, 0]
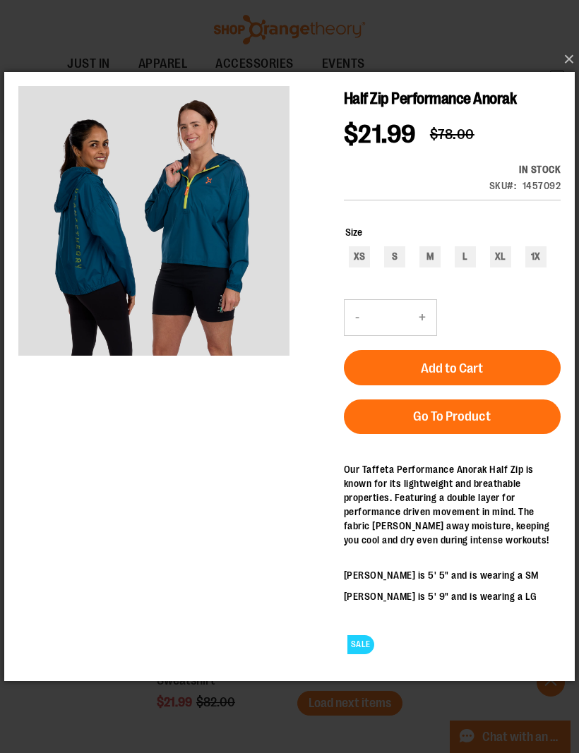
click at [571, 75] on button "×" at bounding box center [293, 59] width 571 height 31
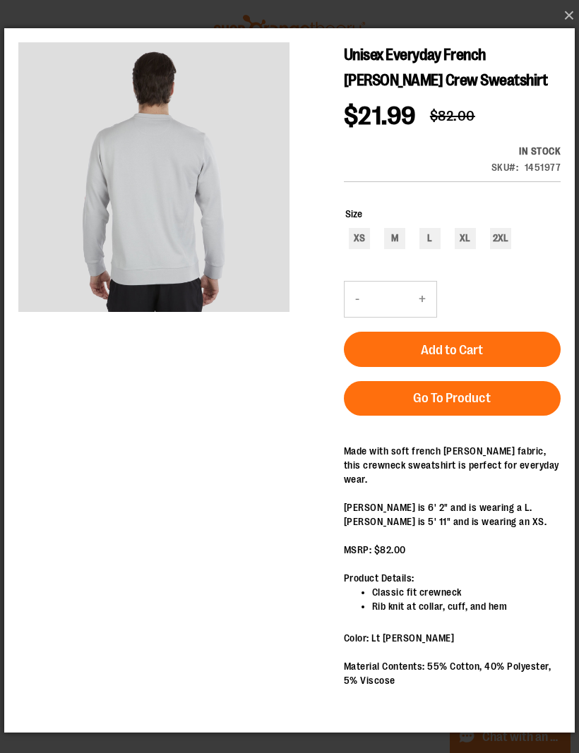
click at [573, 23] on button "×" at bounding box center [293, 15] width 571 height 31
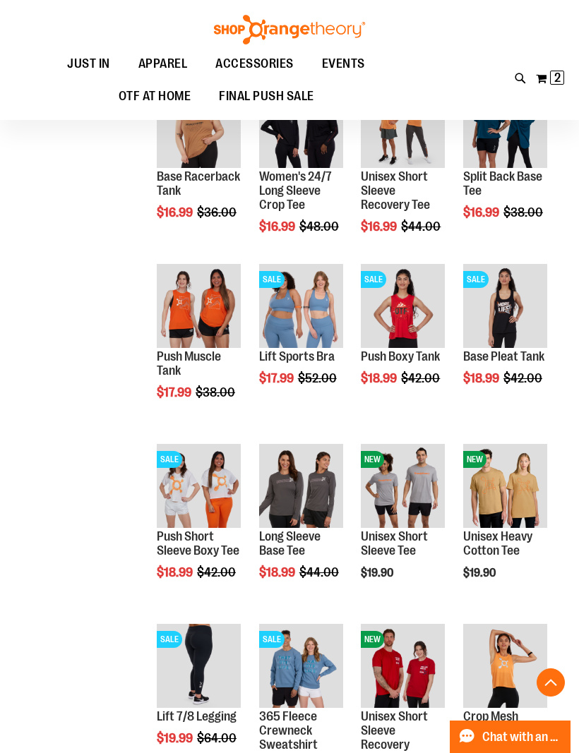
scroll to position [1455, 0]
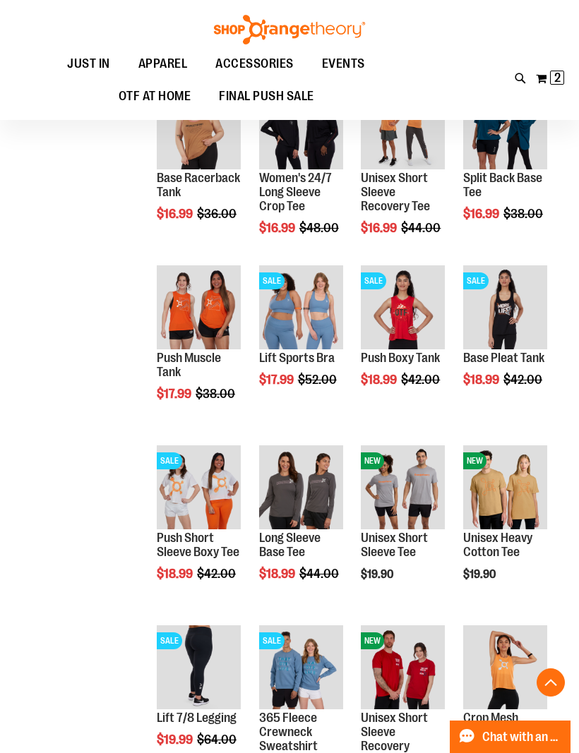
click at [312, 660] on span "Quickview" at bounding box center [292, 678] width 67 height 37
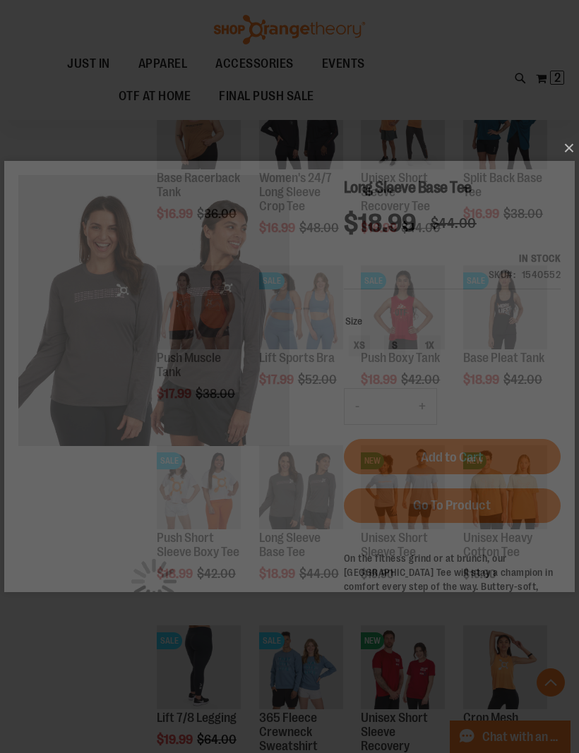
scroll to position [0, 0]
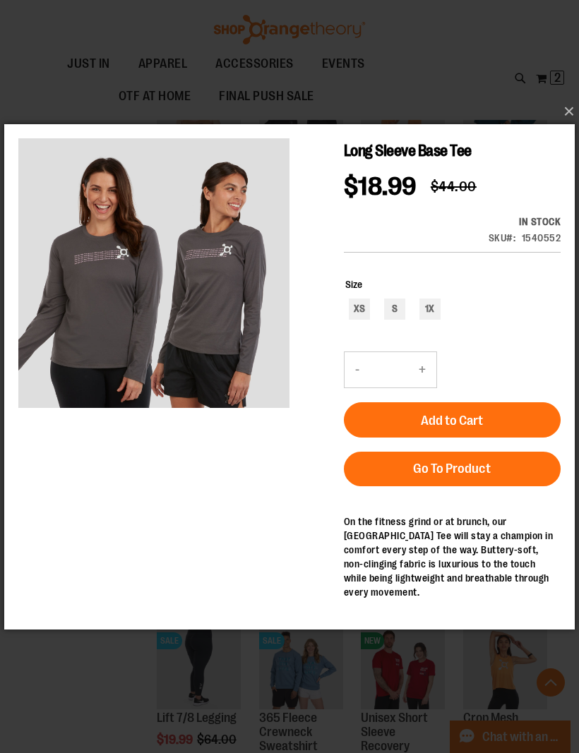
click at [551, 127] on button "×" at bounding box center [293, 111] width 571 height 31
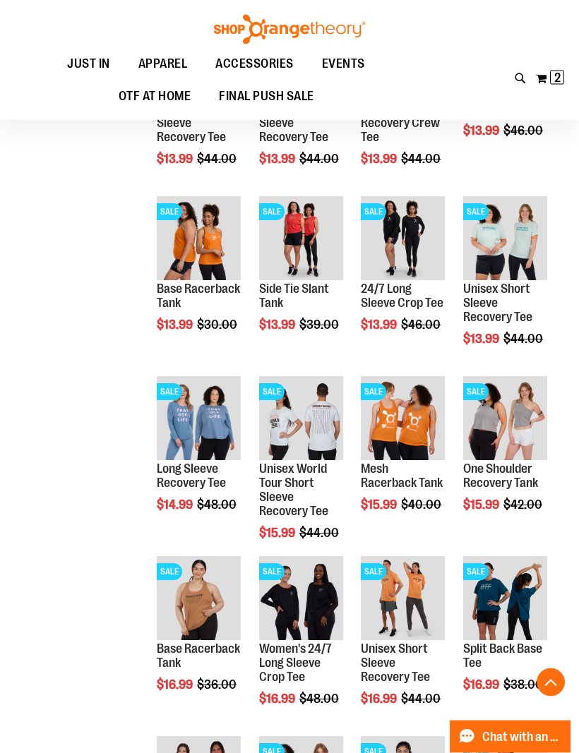
scroll to position [984, 0]
click at [209, 591] on span "Quickview" at bounding box center [190, 609] width 67 height 37
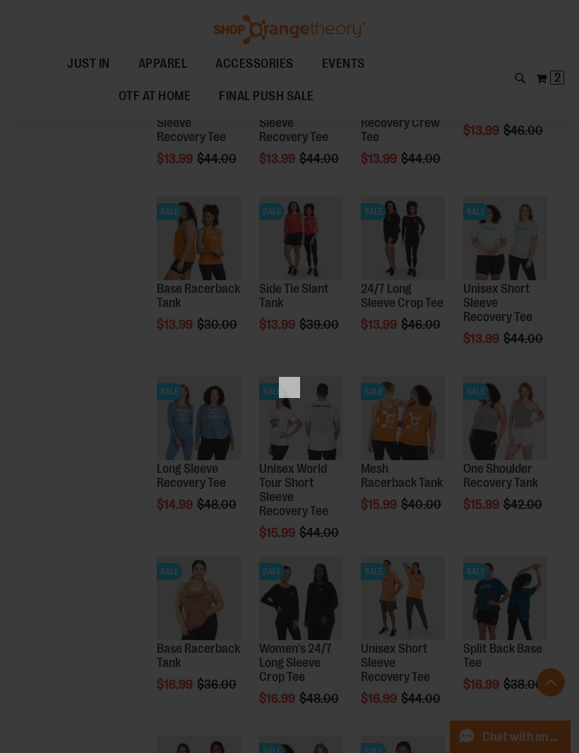
scroll to position [0, 0]
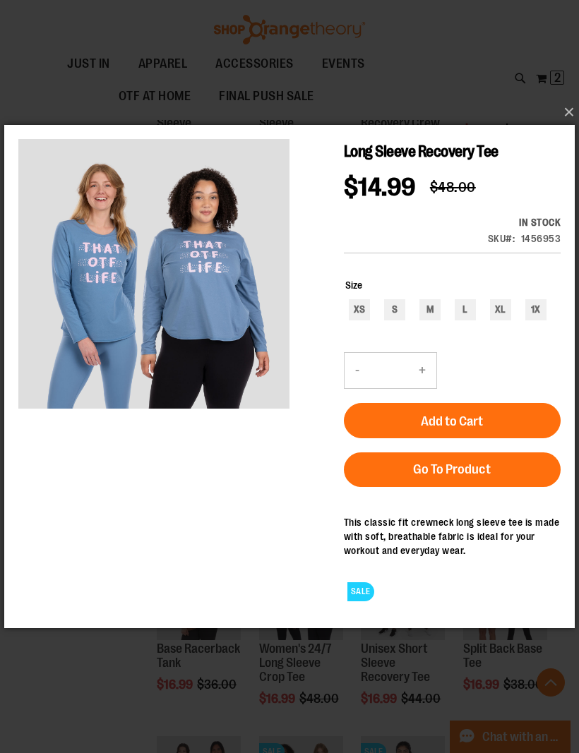
click at [571, 104] on button "×" at bounding box center [293, 112] width 571 height 31
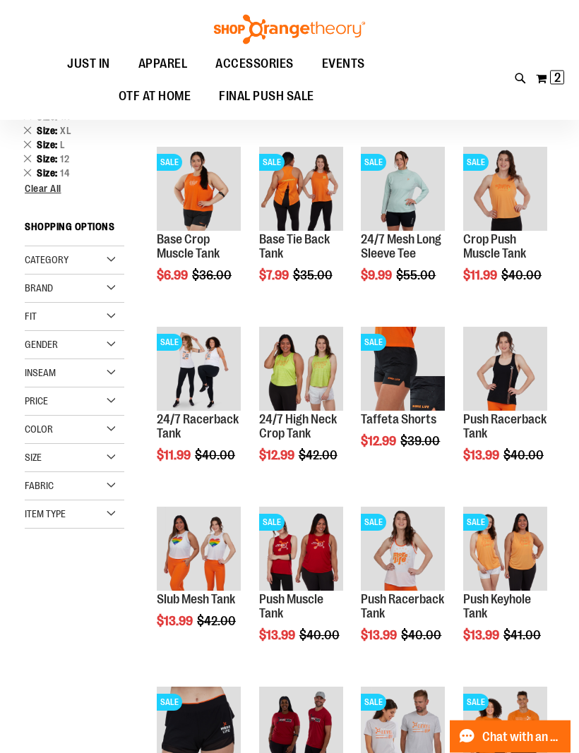
scroll to position [30, 0]
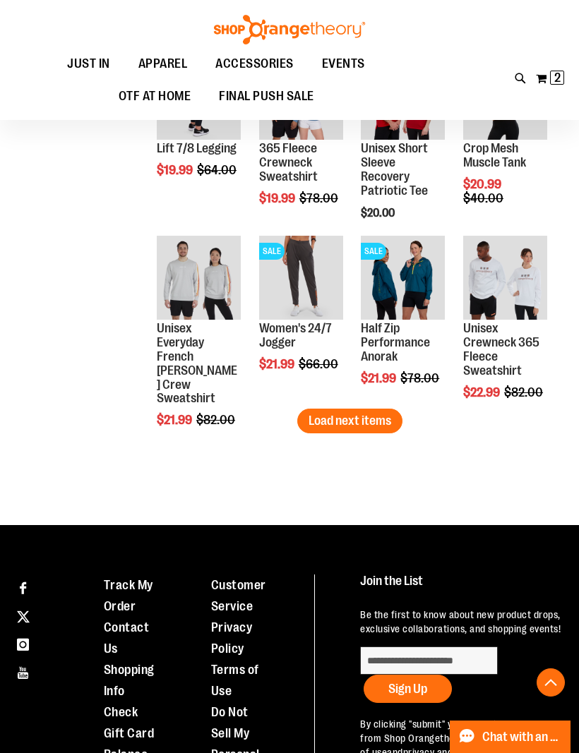
scroll to position [2025, 0]
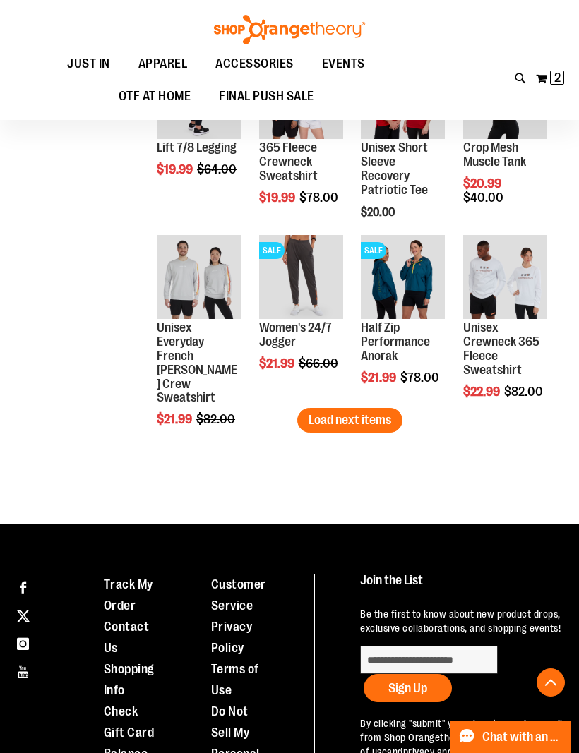
click at [389, 417] on span "Load next items" at bounding box center [350, 420] width 83 height 14
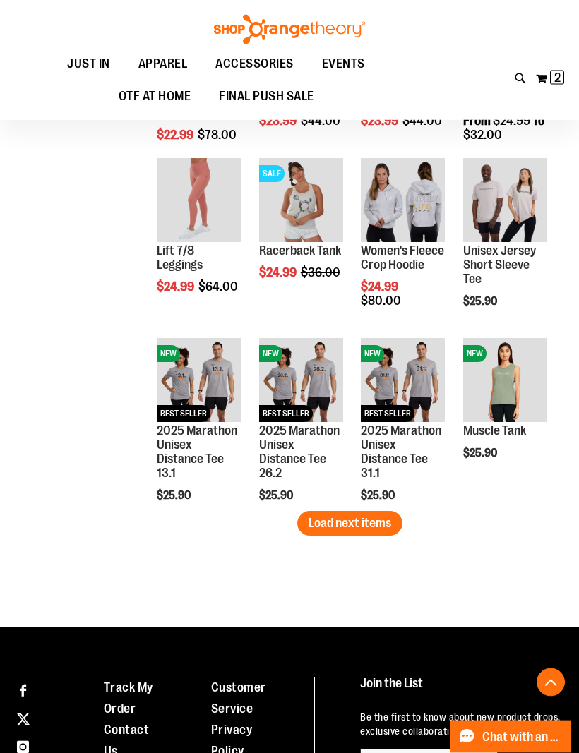
scroll to position [2462, 0]
click at [368, 530] on span "Load next items" at bounding box center [350, 523] width 83 height 14
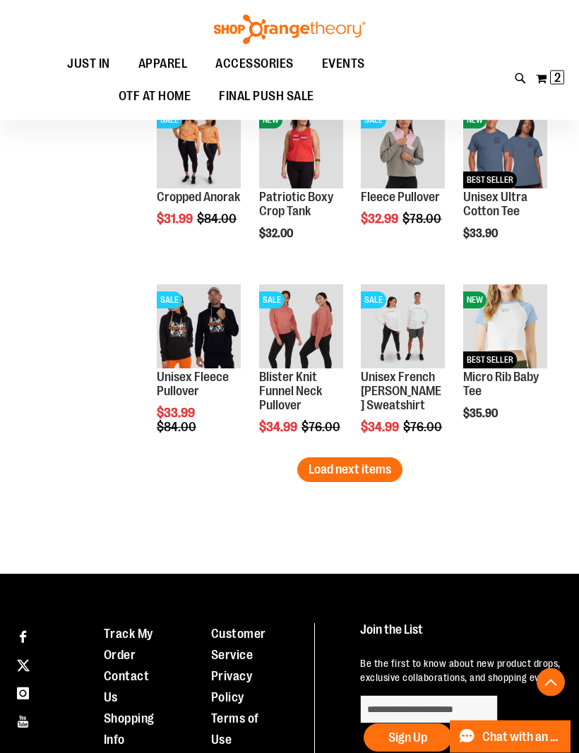
scroll to position [3058, 0]
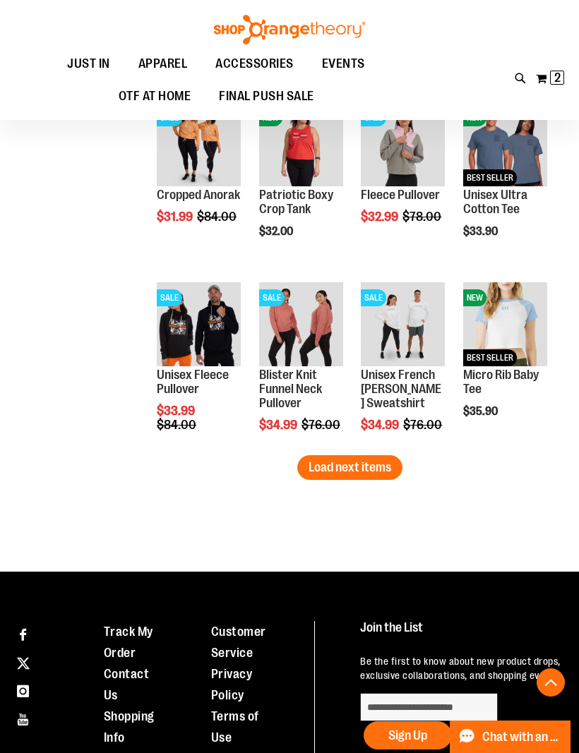
click at [297, 511] on span "Quickview" at bounding box center [292, 529] width 67 height 37
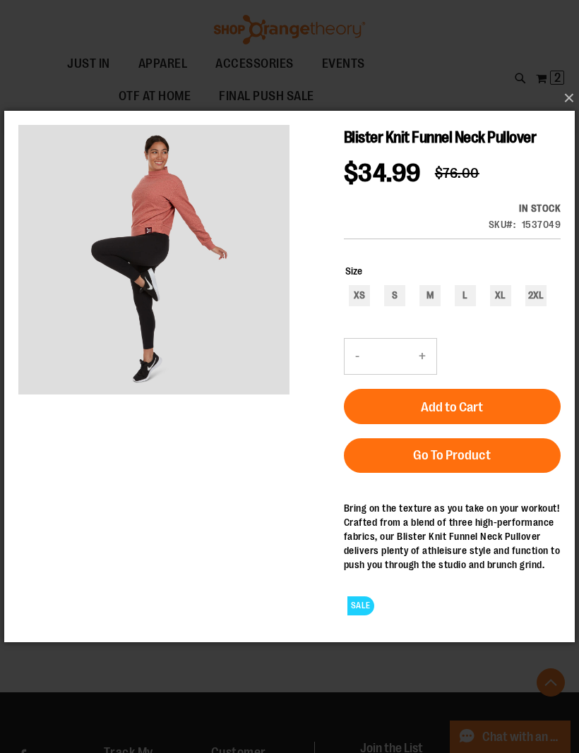
scroll to position [2937, 0]
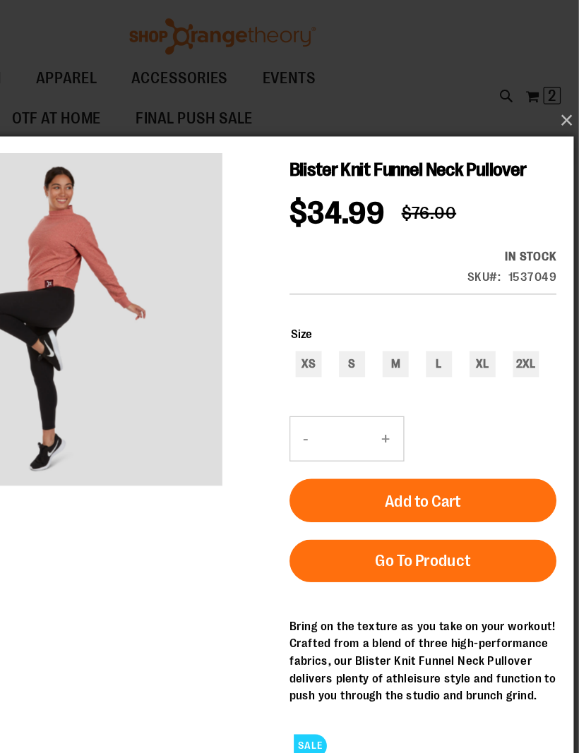
click at [457, 104] on button "×" at bounding box center [293, 98] width 571 height 31
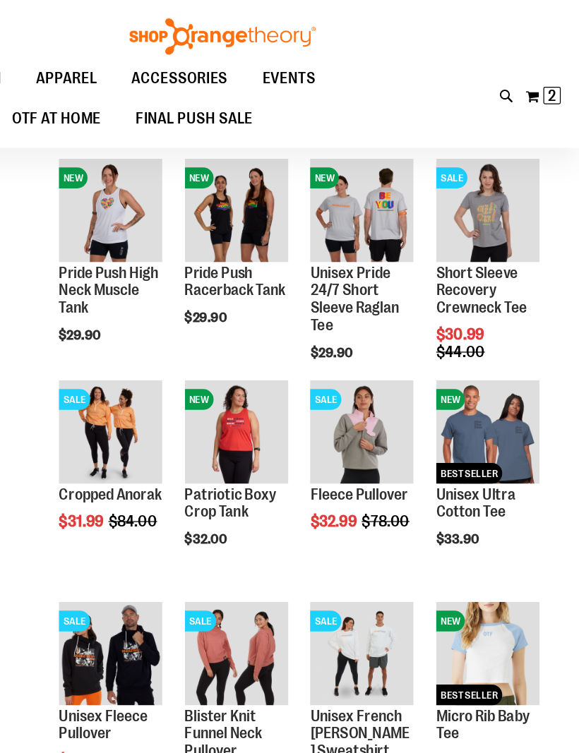
scroll to position [2916, 0]
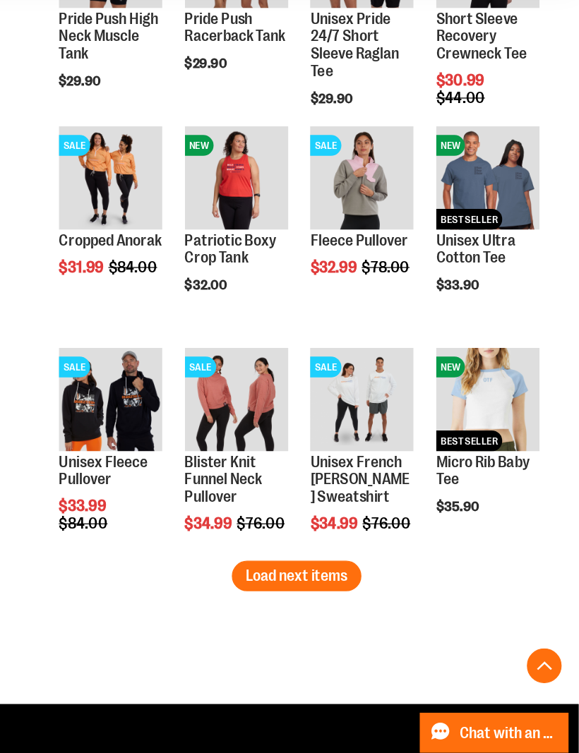
click at [297, 597] on button "Load next items" at bounding box center [349, 609] width 105 height 25
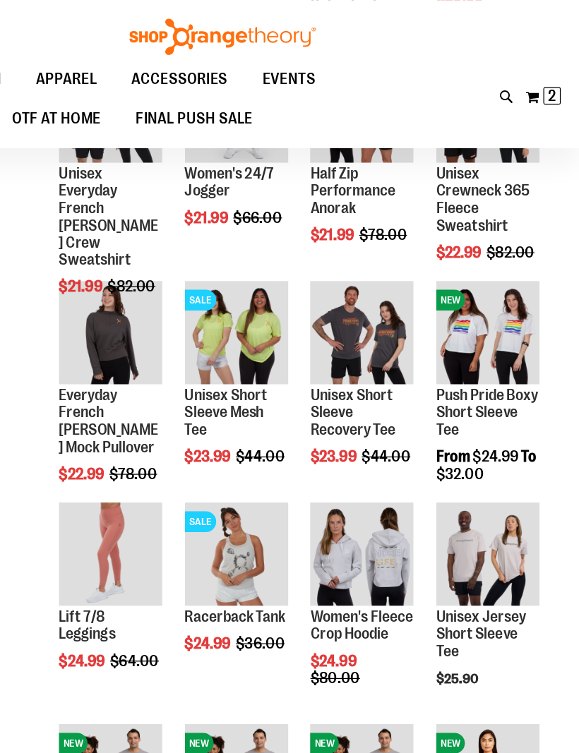
scroll to position [2189, 0]
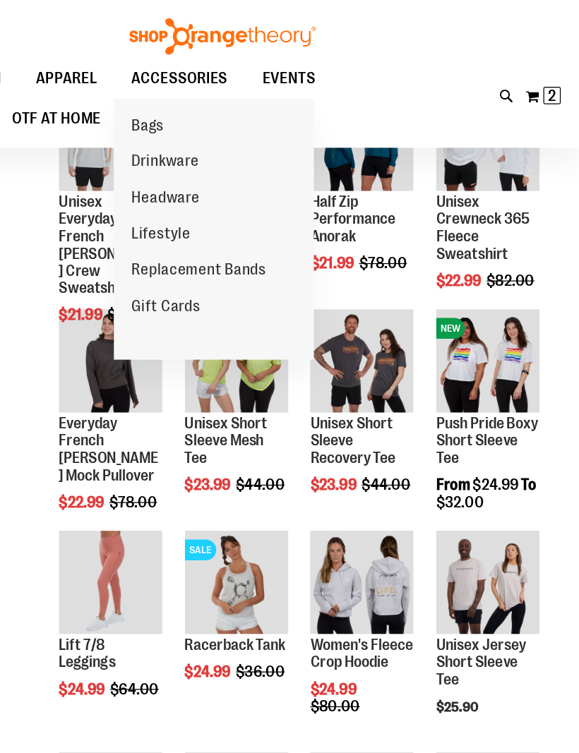
click at [215, 64] on span "ACCESSORIES" at bounding box center [254, 64] width 78 height 32
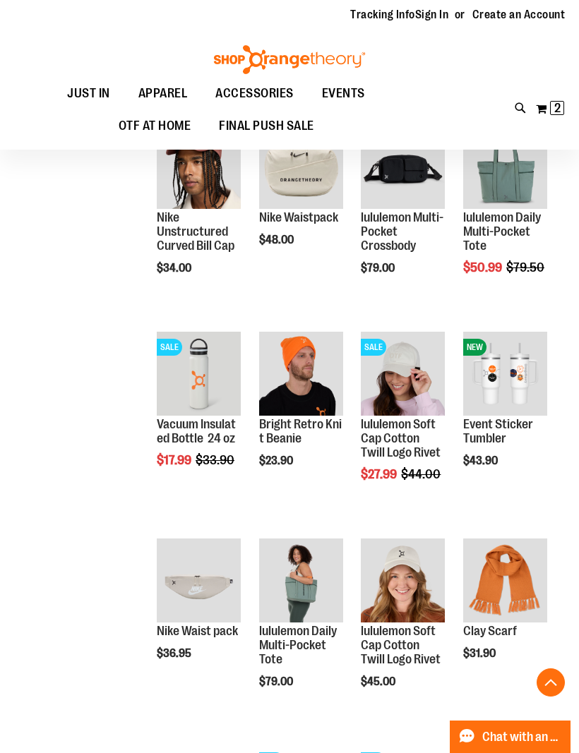
scroll to position [570, 0]
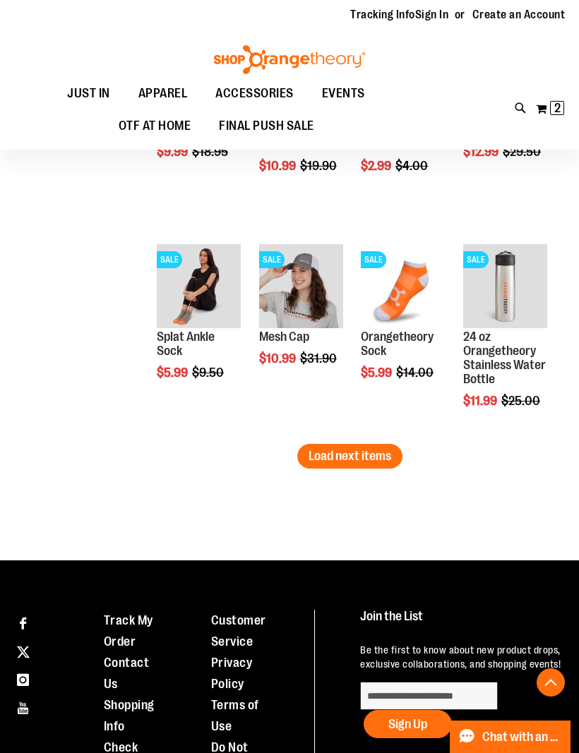
scroll to position [1722, 0]
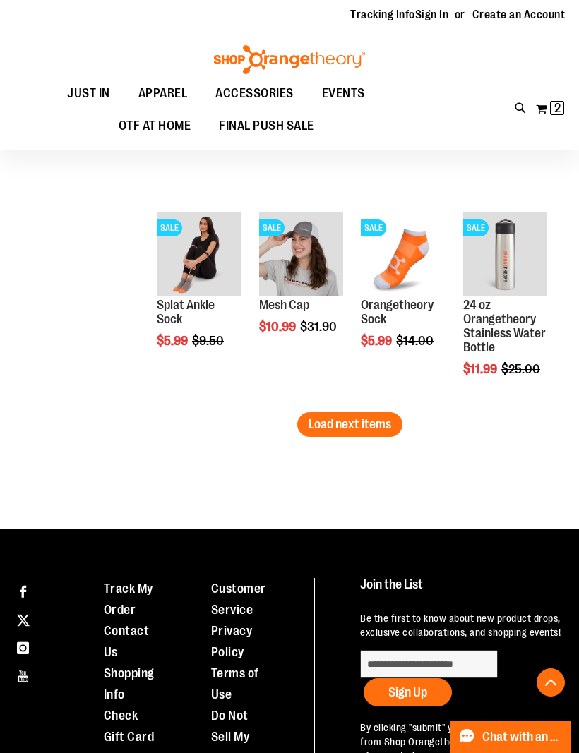
click at [375, 414] on button "Load next items" at bounding box center [349, 424] width 105 height 25
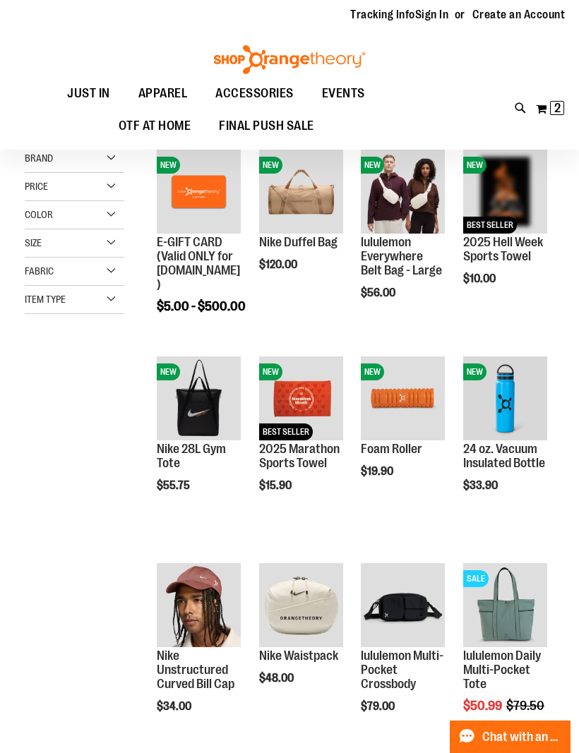
scroll to position [49, 0]
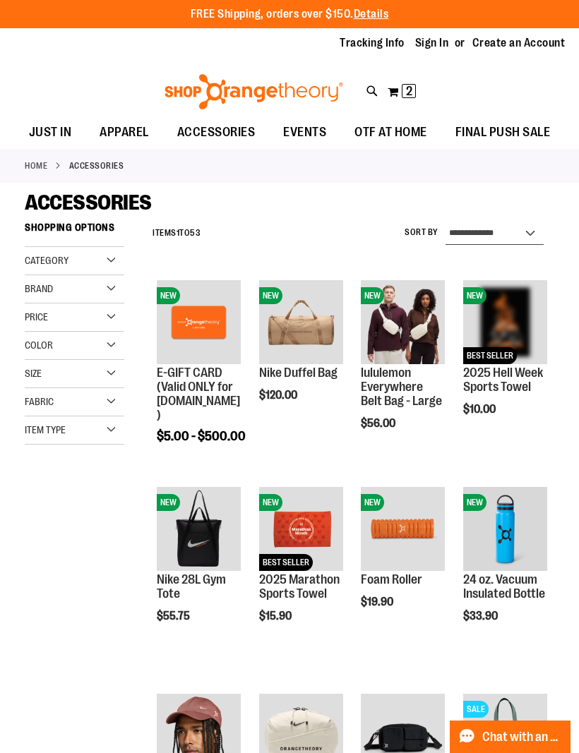
click at [489, 234] on select "**********" at bounding box center [495, 233] width 98 height 23
select select "*********"
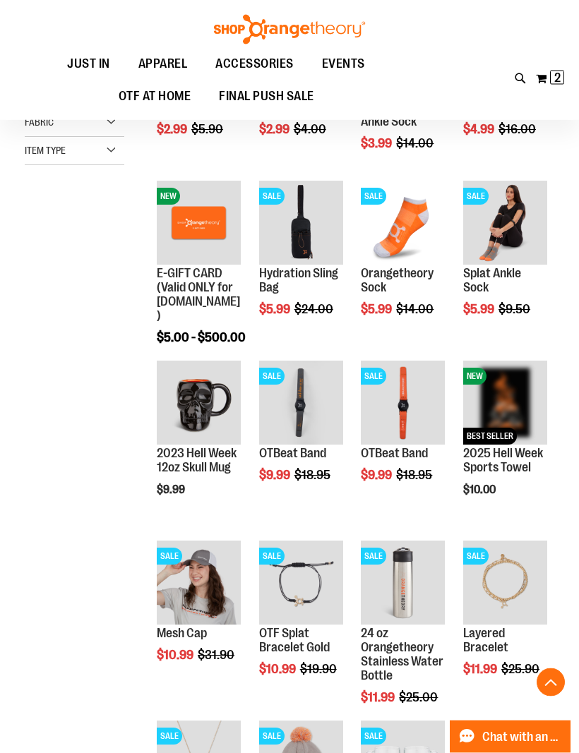
scroll to position [279, 0]
click at [508, 575] on span "Quickview" at bounding box center [496, 593] width 67 height 37
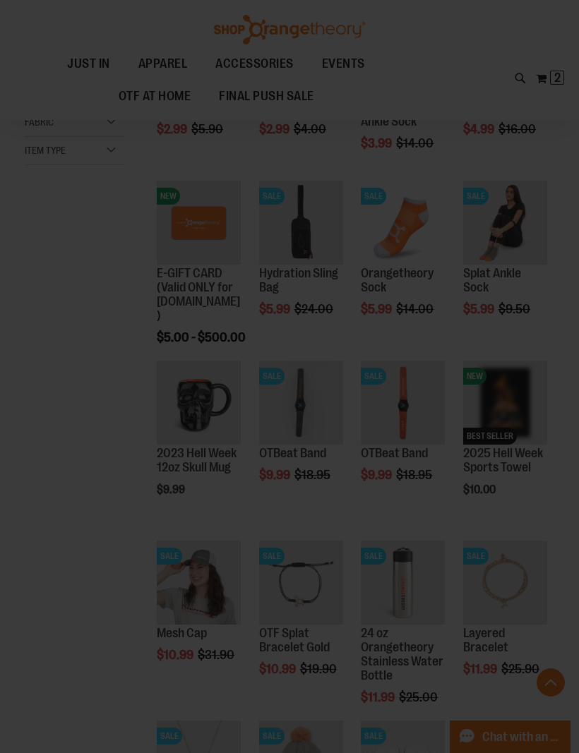
scroll to position [0, 0]
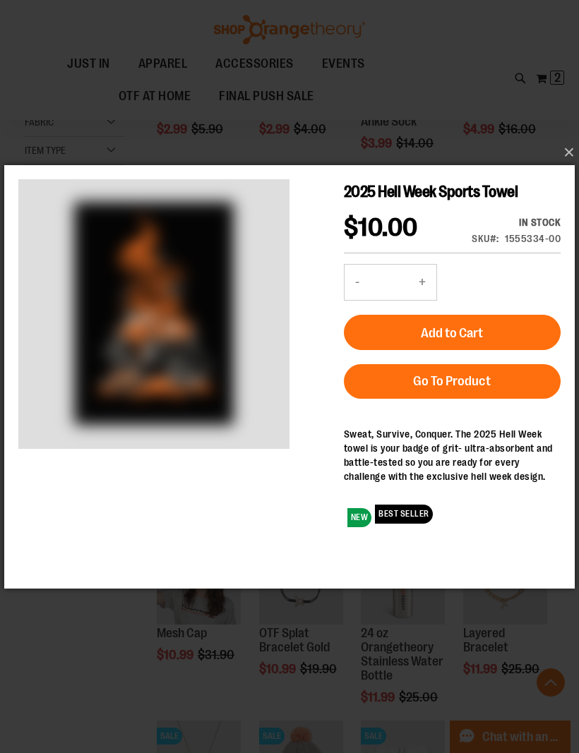
click at [536, 323] on button "Add to Cart" at bounding box center [452, 331] width 217 height 35
click at [563, 149] on button "×" at bounding box center [293, 152] width 571 height 31
click at [571, 153] on button "×" at bounding box center [293, 152] width 571 height 31
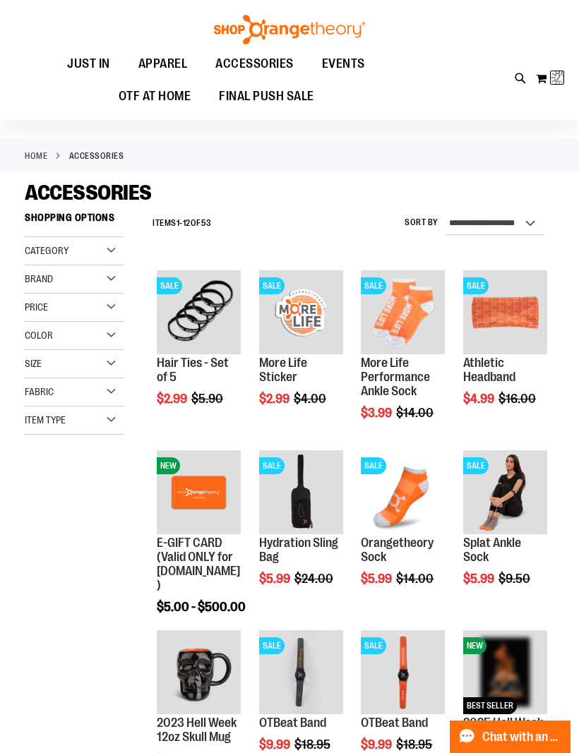
scroll to position [1, 0]
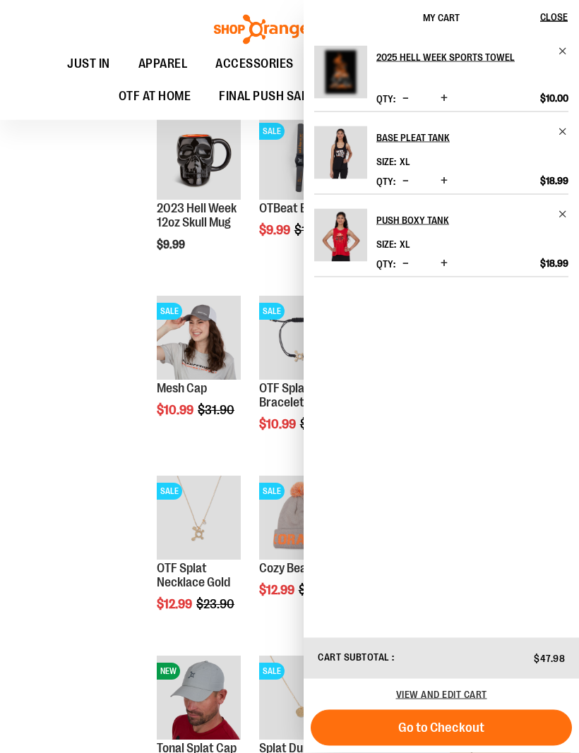
scroll to position [526, 0]
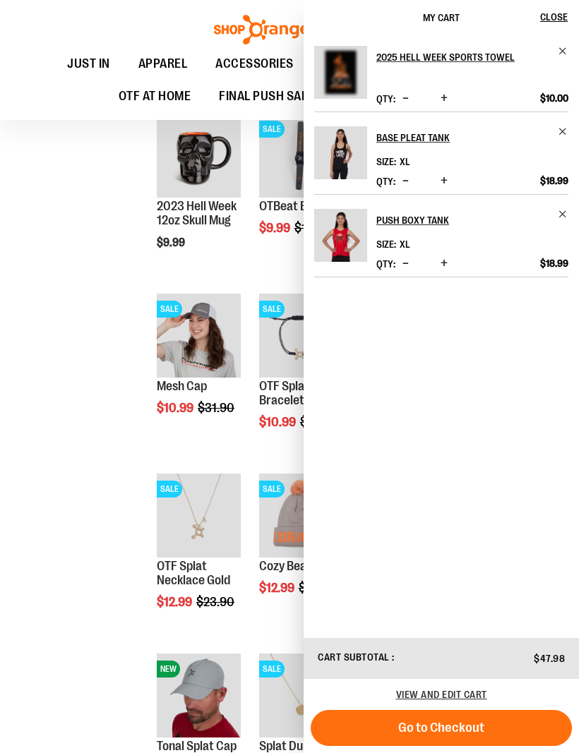
click at [63, 613] on div "**********" at bounding box center [290, 307] width 530 height 1237
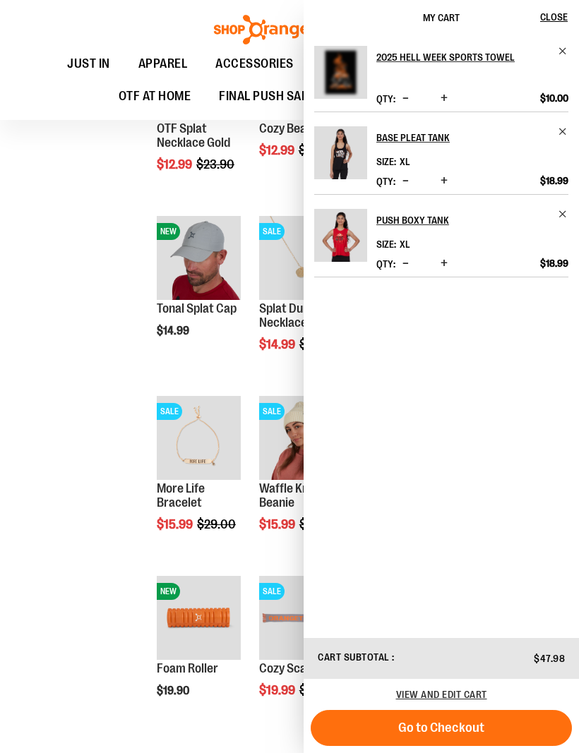
scroll to position [969, 0]
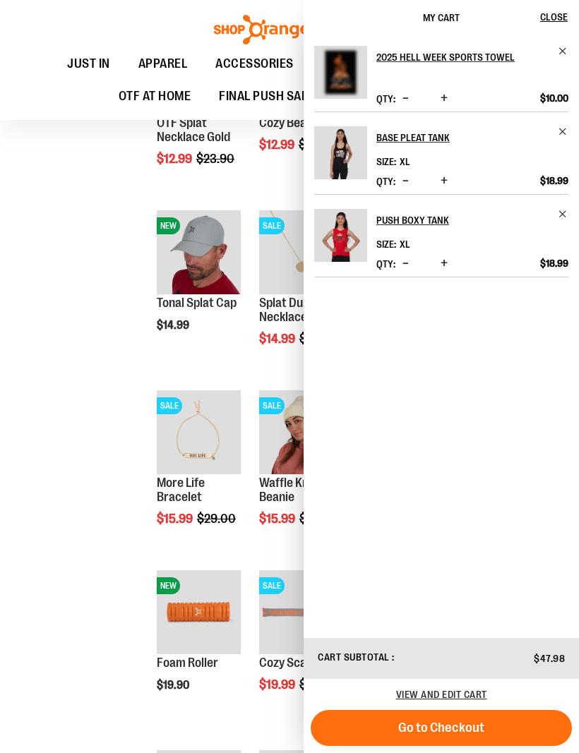
click at [70, 387] on div "**********" at bounding box center [290, 126] width 530 height 1763
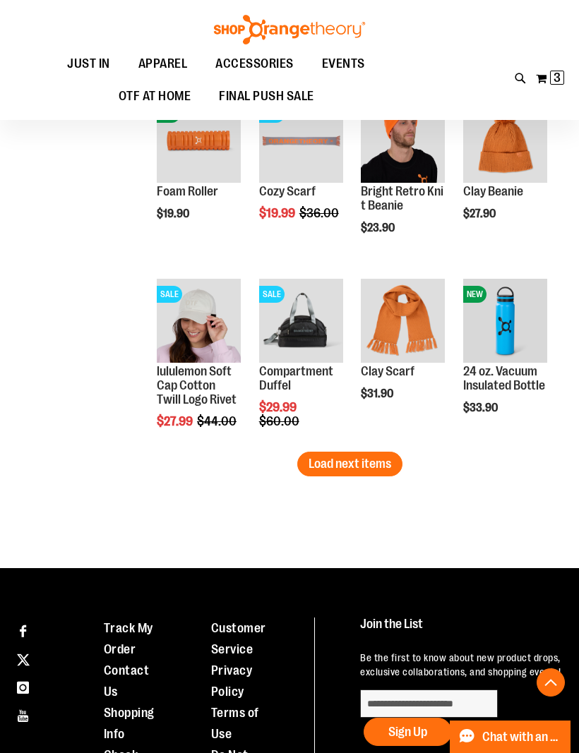
scroll to position [1443, 0]
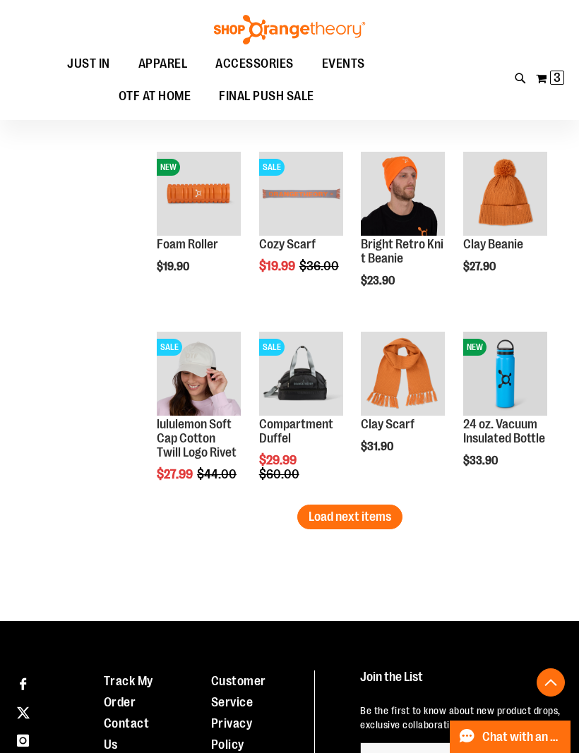
scroll to position [1394, 0]
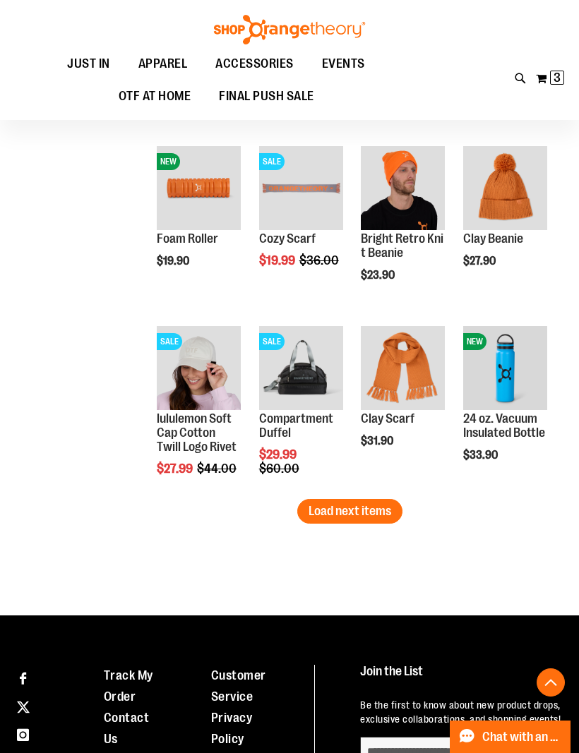
click at [316, 555] on span "Quickview" at bounding box center [292, 573] width 67 height 37
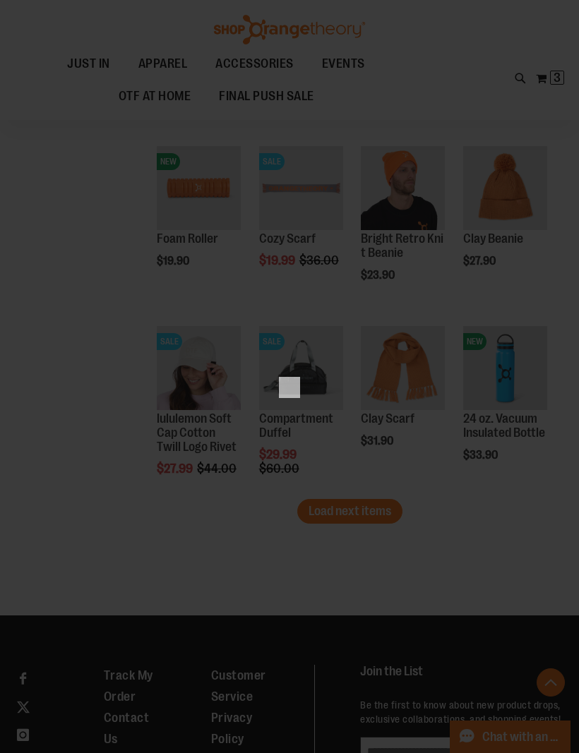
scroll to position [0, 0]
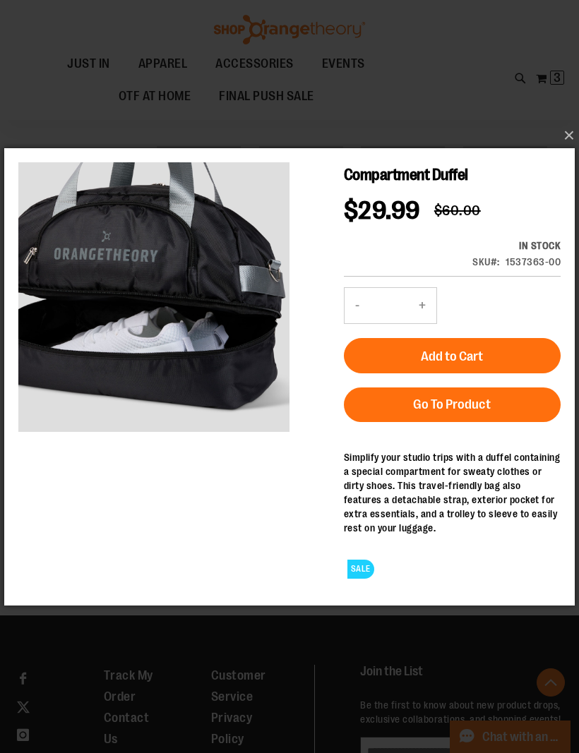
click at [565, 151] on button "×" at bounding box center [293, 135] width 571 height 31
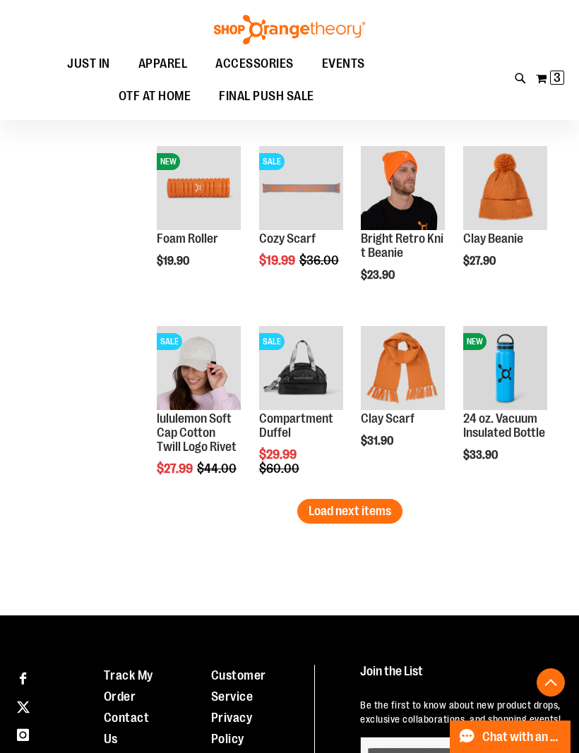
click at [369, 509] on span "Load next items" at bounding box center [350, 511] width 83 height 14
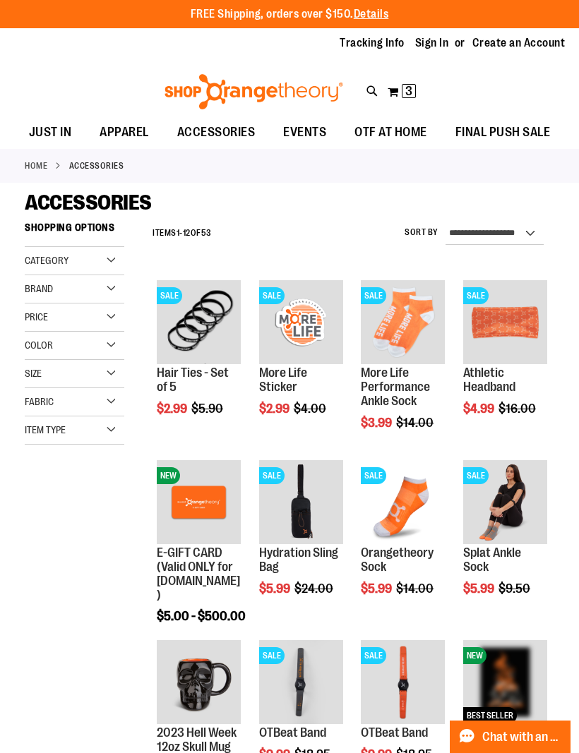
click at [297, 132] on span "EVENTS" at bounding box center [304, 133] width 43 height 32
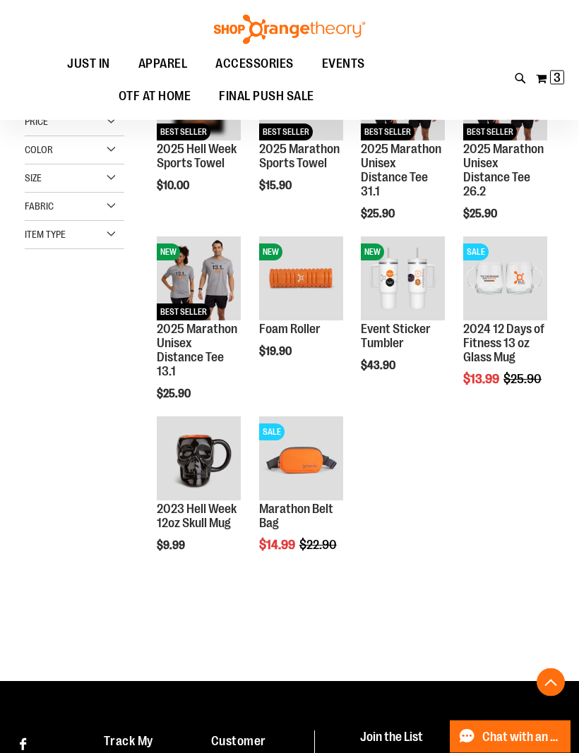
scroll to position [223, 0]
click at [310, 631] on span "Quickview" at bounding box center [292, 649] width 67 height 37
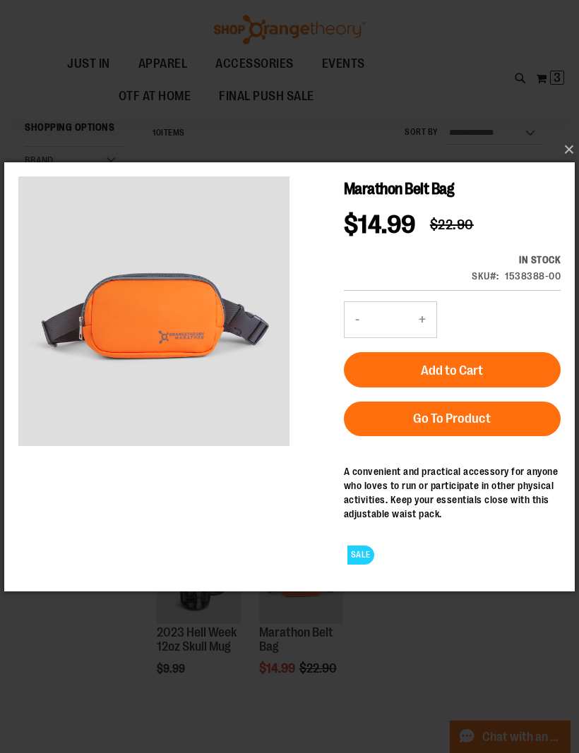
scroll to position [98, 0]
click at [496, 366] on button "Add to Cart" at bounding box center [452, 369] width 217 height 35
click at [573, 147] on button "×" at bounding box center [293, 149] width 571 height 31
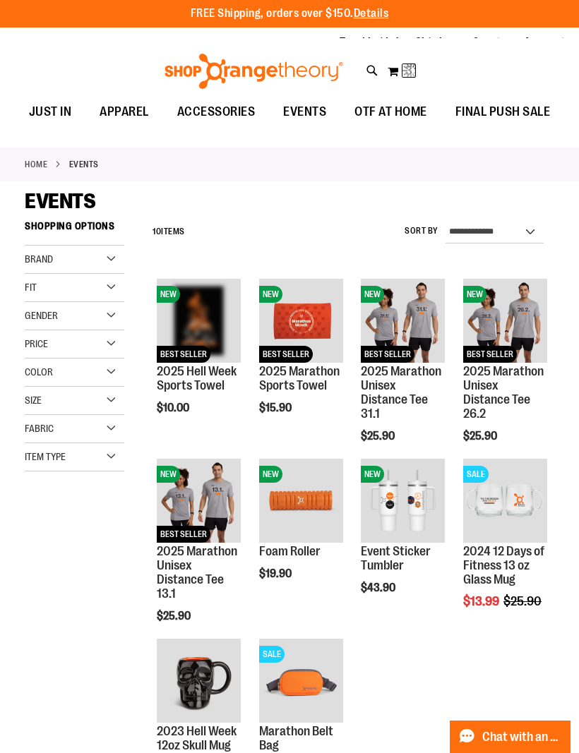
scroll to position [0, 0]
